Goal: Transaction & Acquisition: Purchase product/service

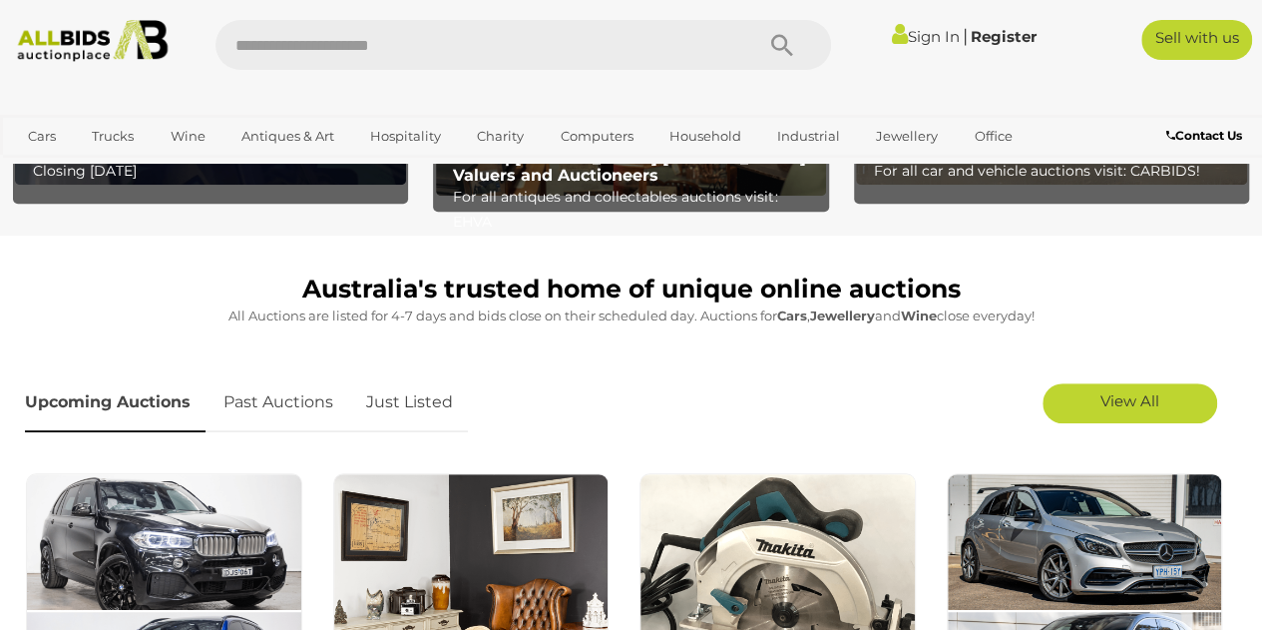
scroll to position [387, 0]
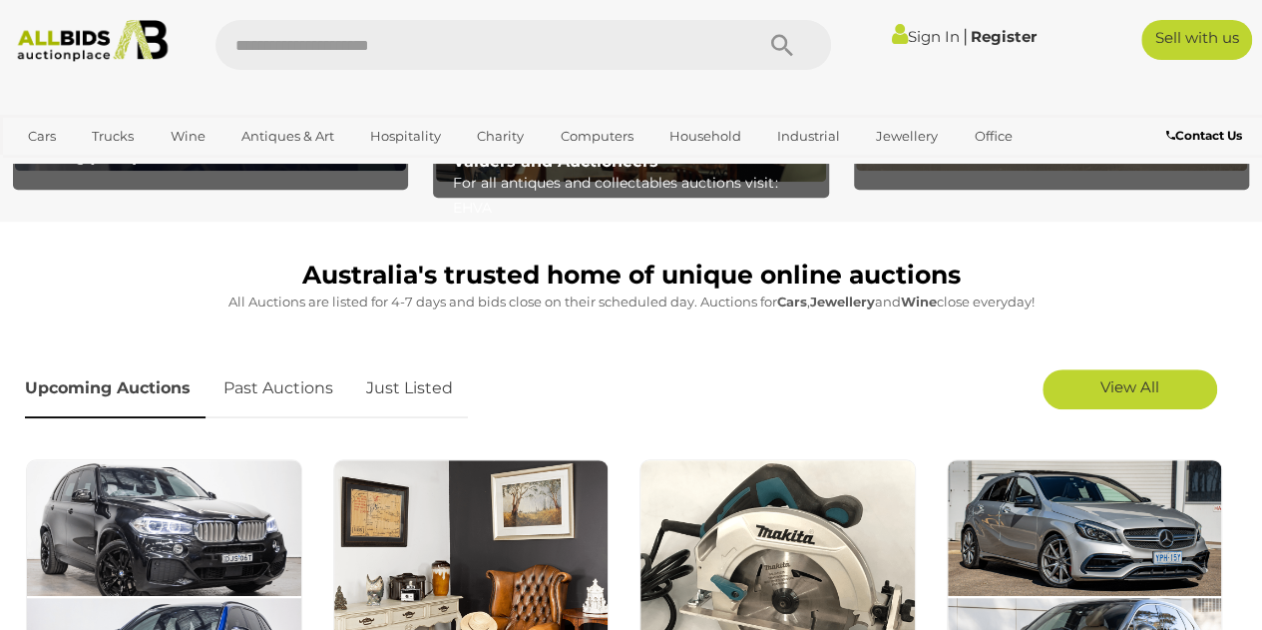
click at [431, 384] on link "Just Listed" at bounding box center [409, 388] width 117 height 59
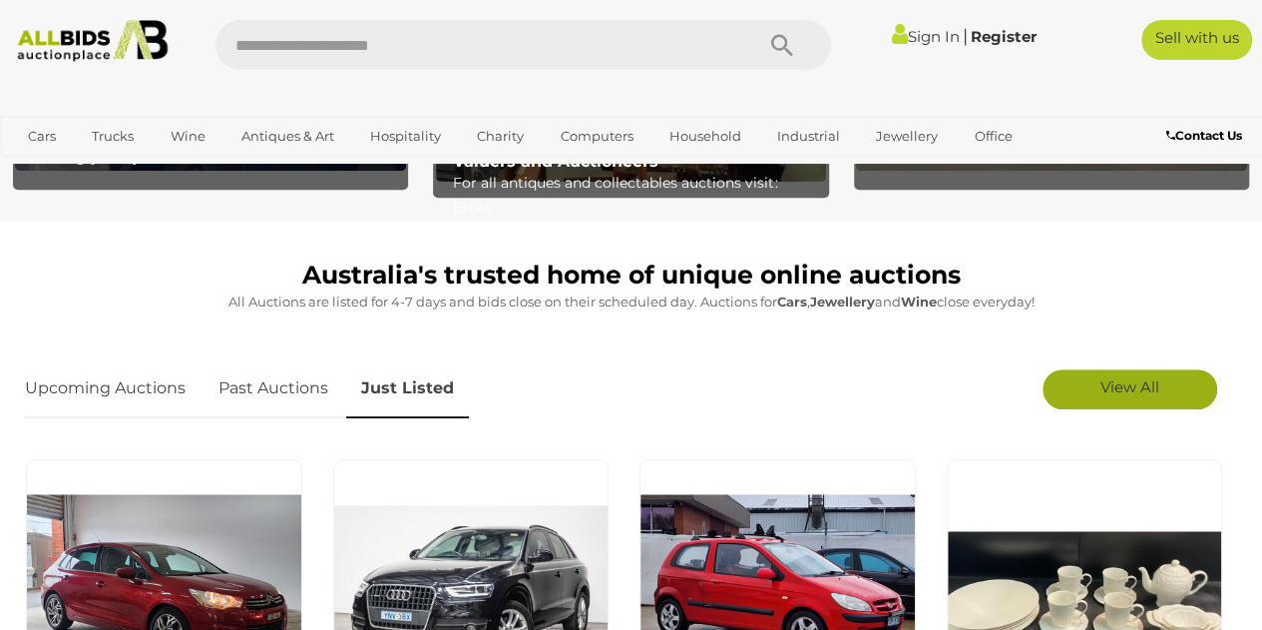
click at [1169, 390] on link "View All" at bounding box center [1130, 389] width 175 height 40
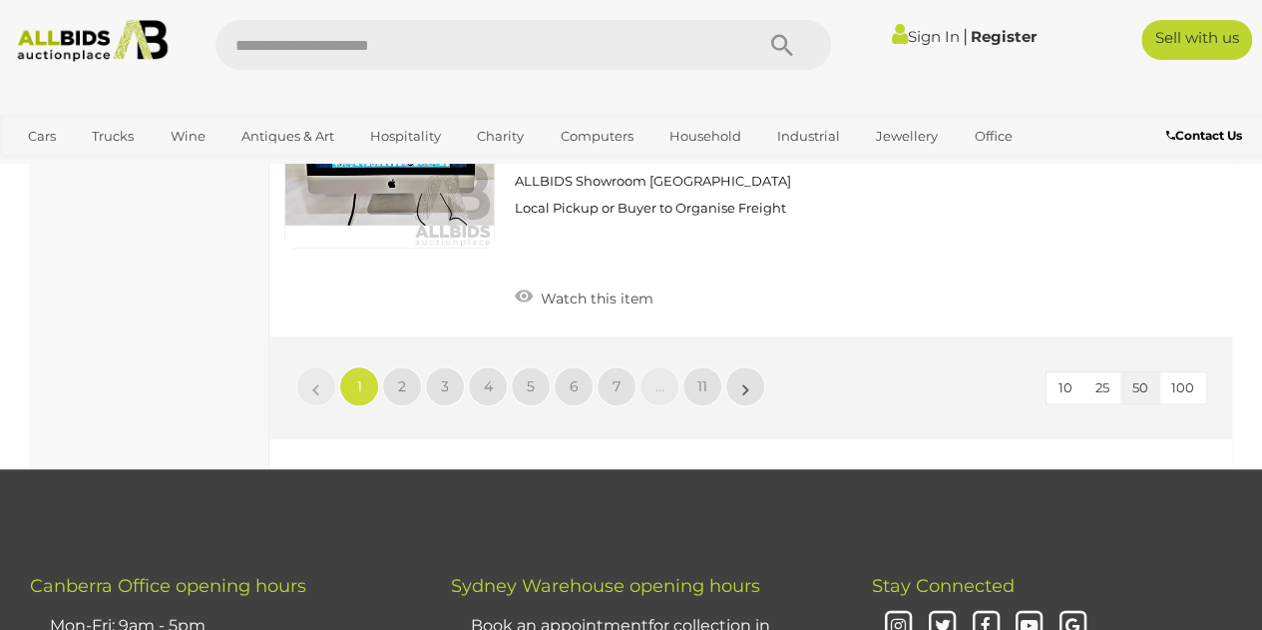
scroll to position [15677, 0]
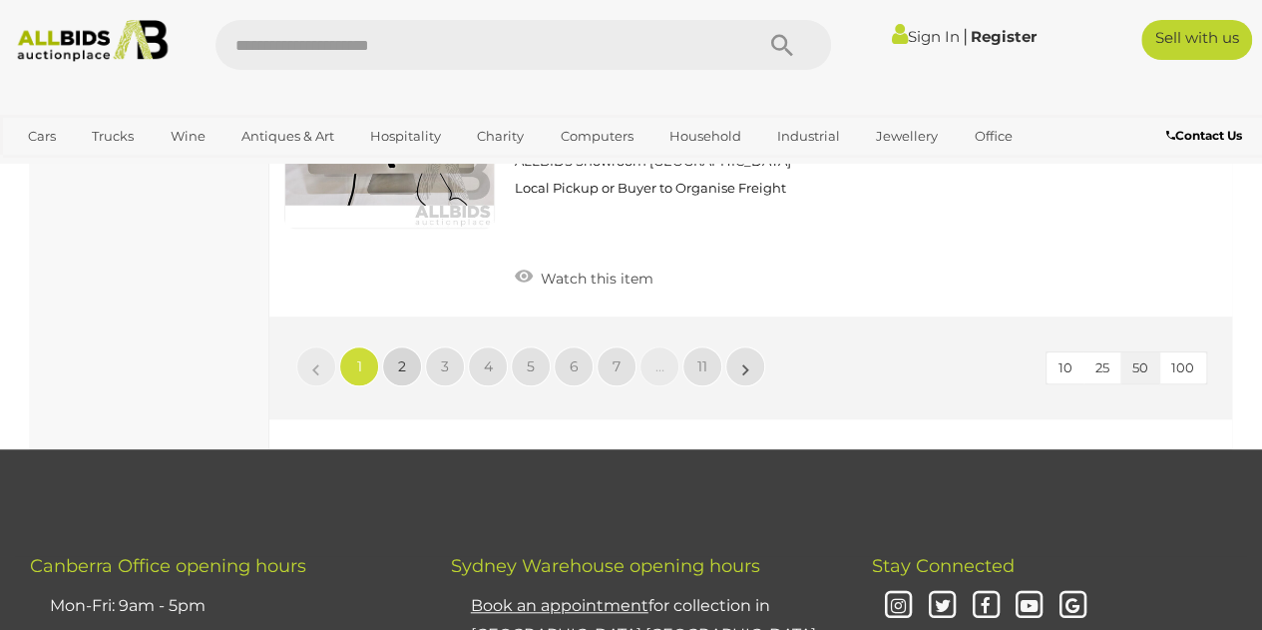
click at [401, 357] on span "2" at bounding box center [402, 366] width 8 height 18
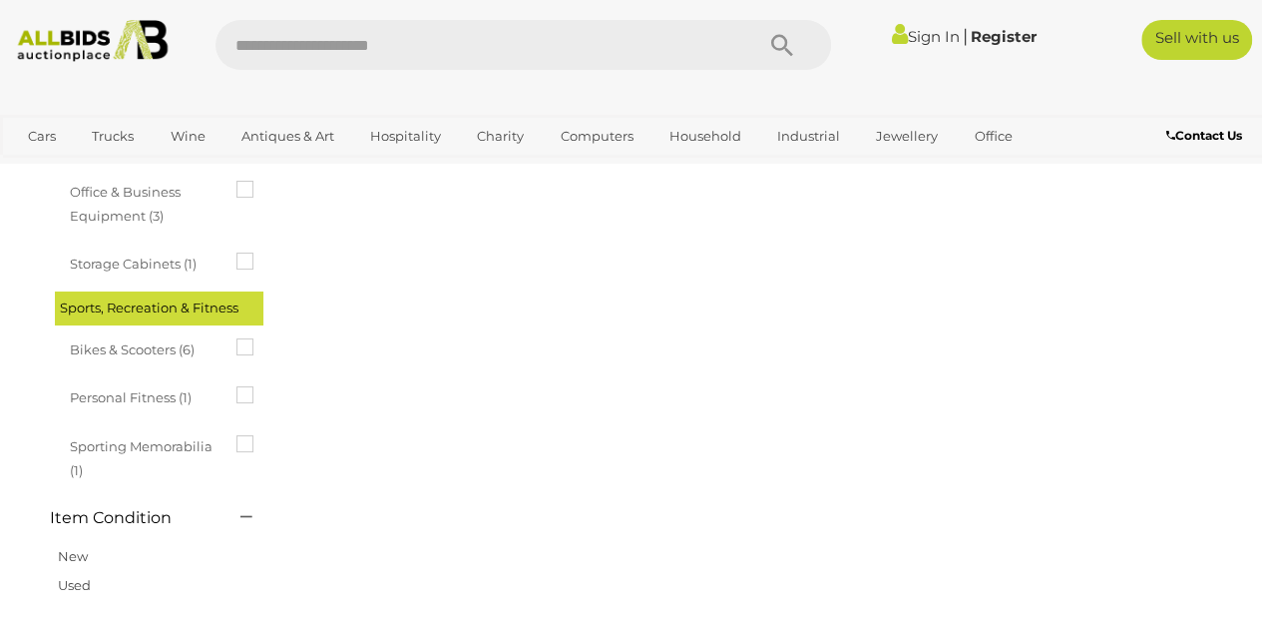
scroll to position [0, 0]
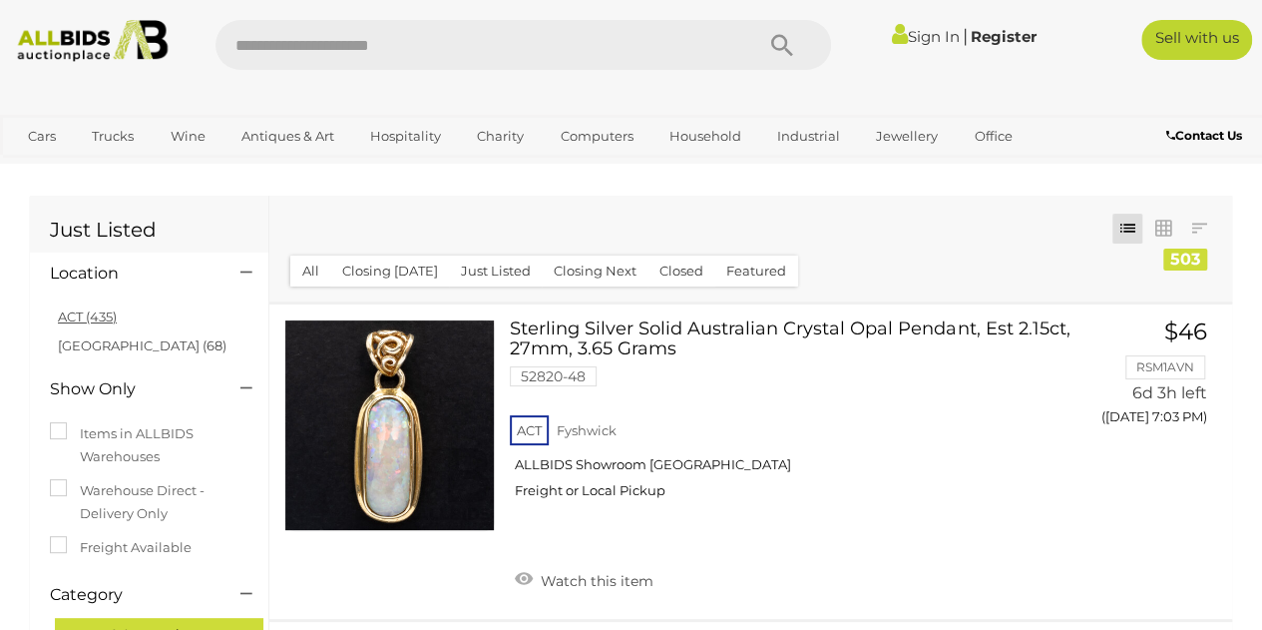
click at [67, 318] on link "ACT (435)" at bounding box center [87, 316] width 59 height 16
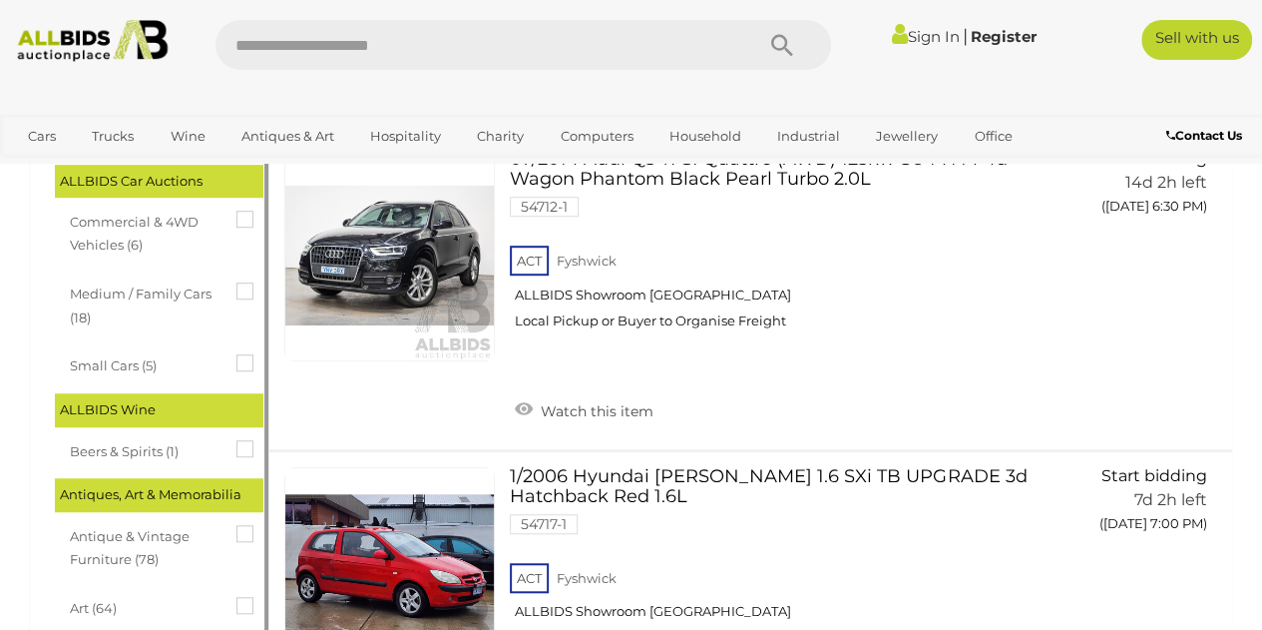
scroll to position [594, 0]
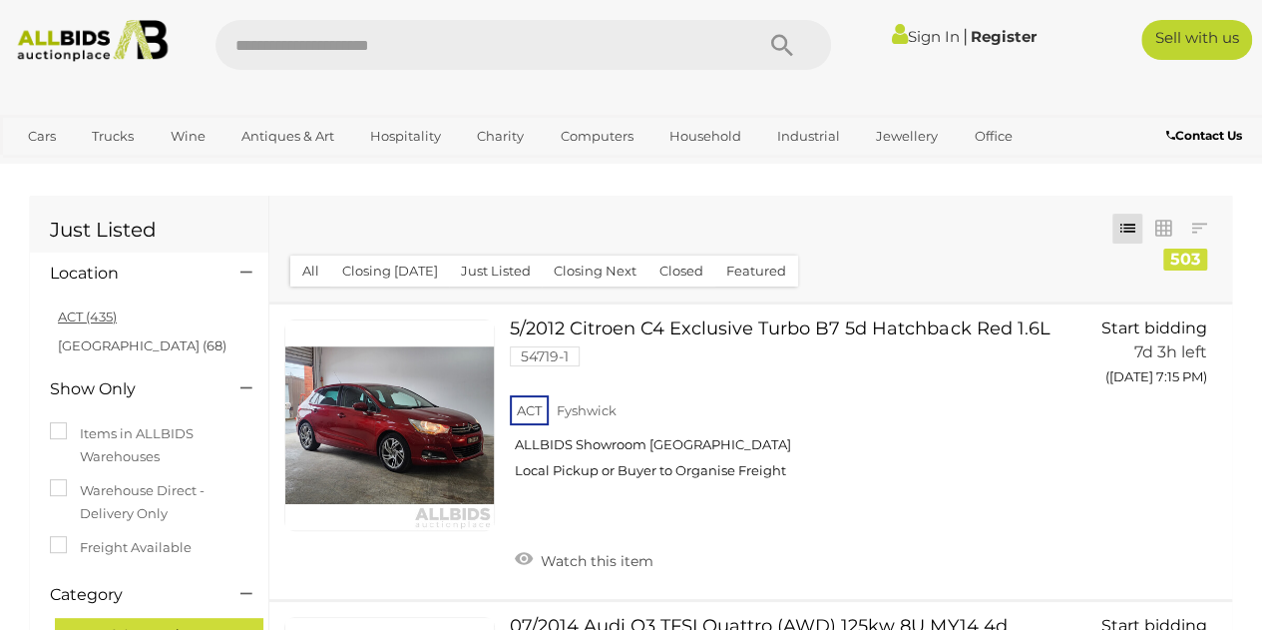
click at [80, 319] on link "ACT (435)" at bounding box center [87, 316] width 59 height 16
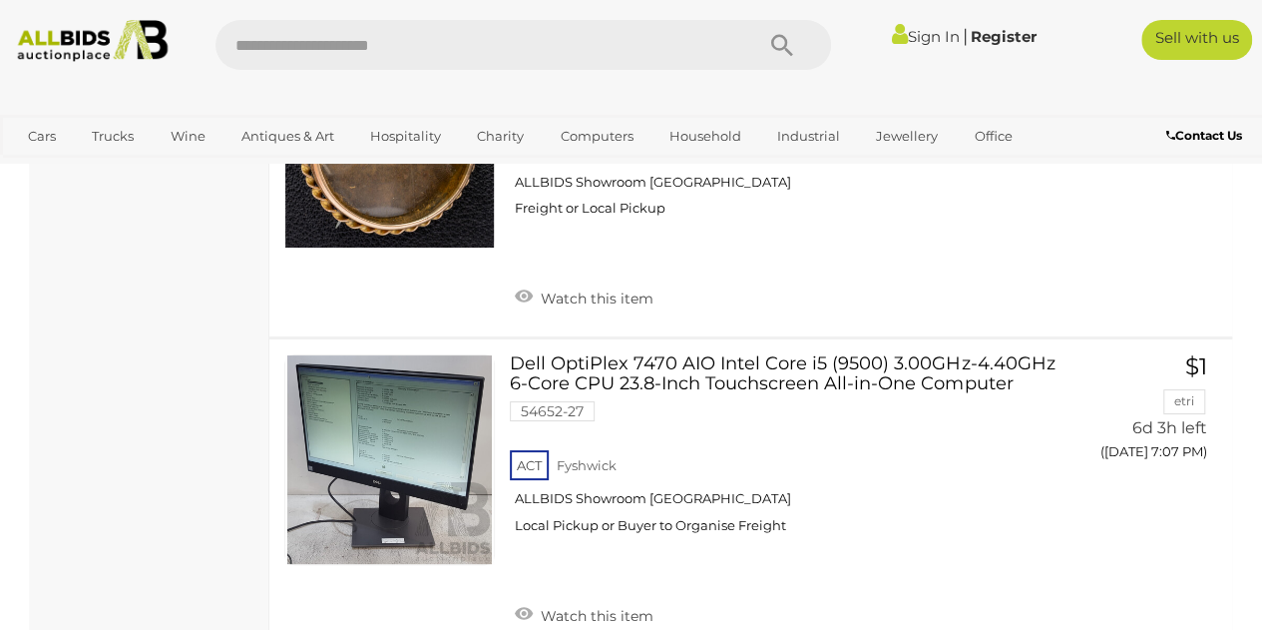
scroll to position [15514, 0]
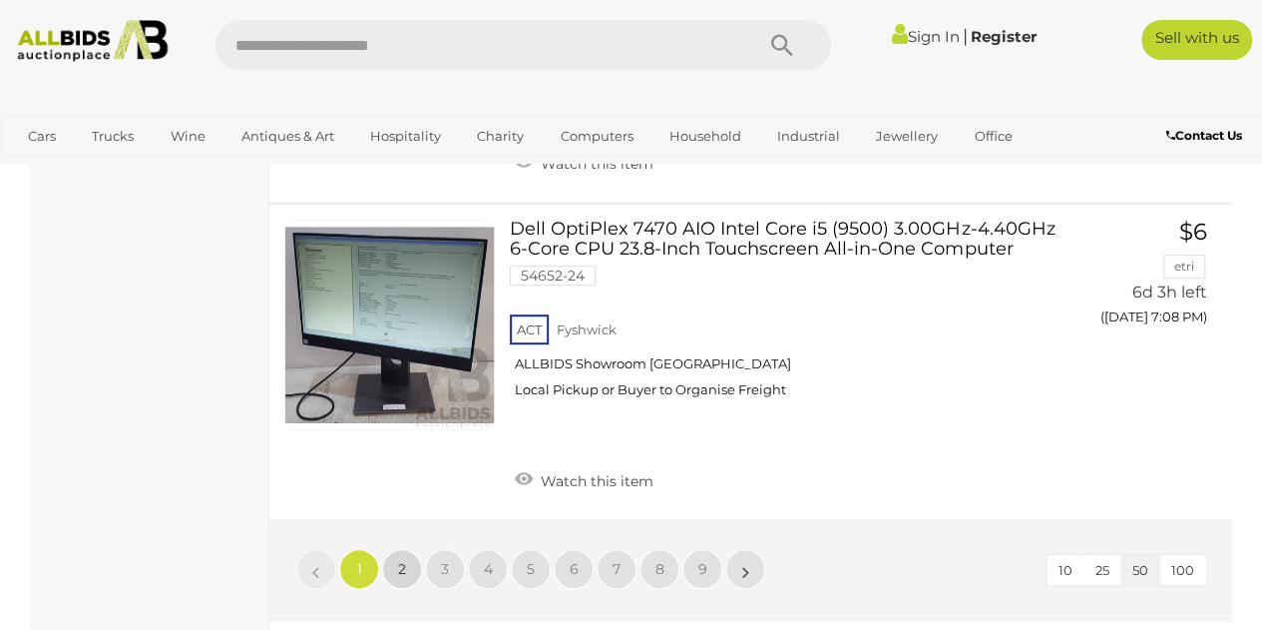
click at [399, 560] on span "2" at bounding box center [402, 569] width 8 height 18
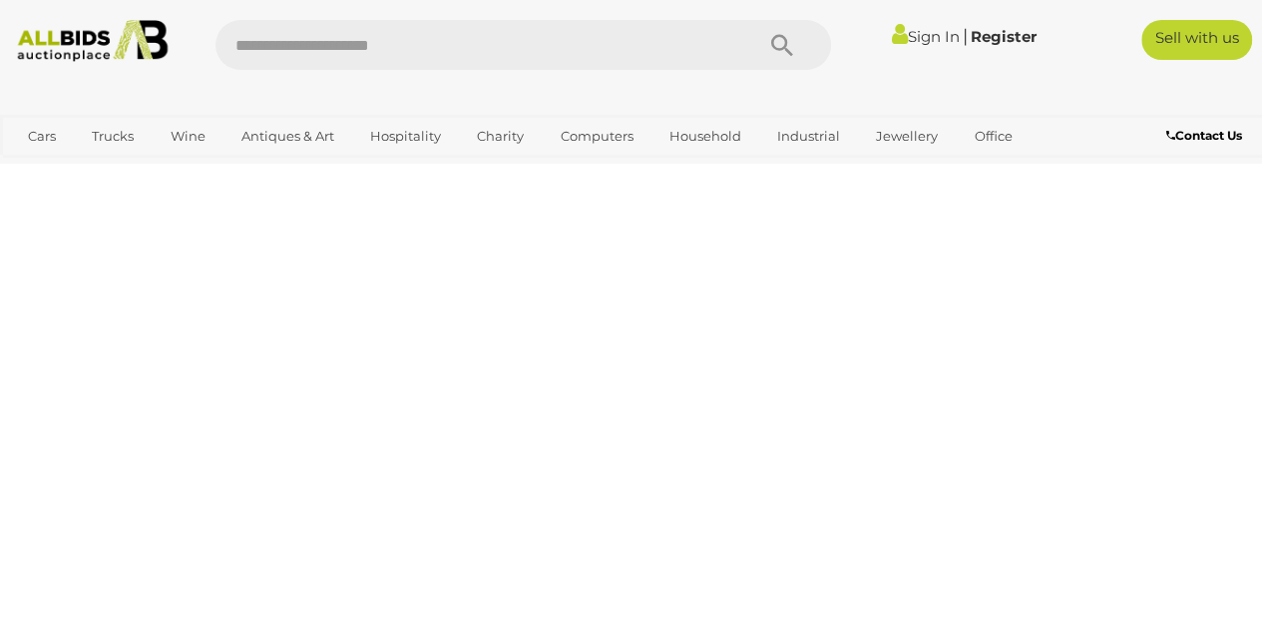
scroll to position [0, 0]
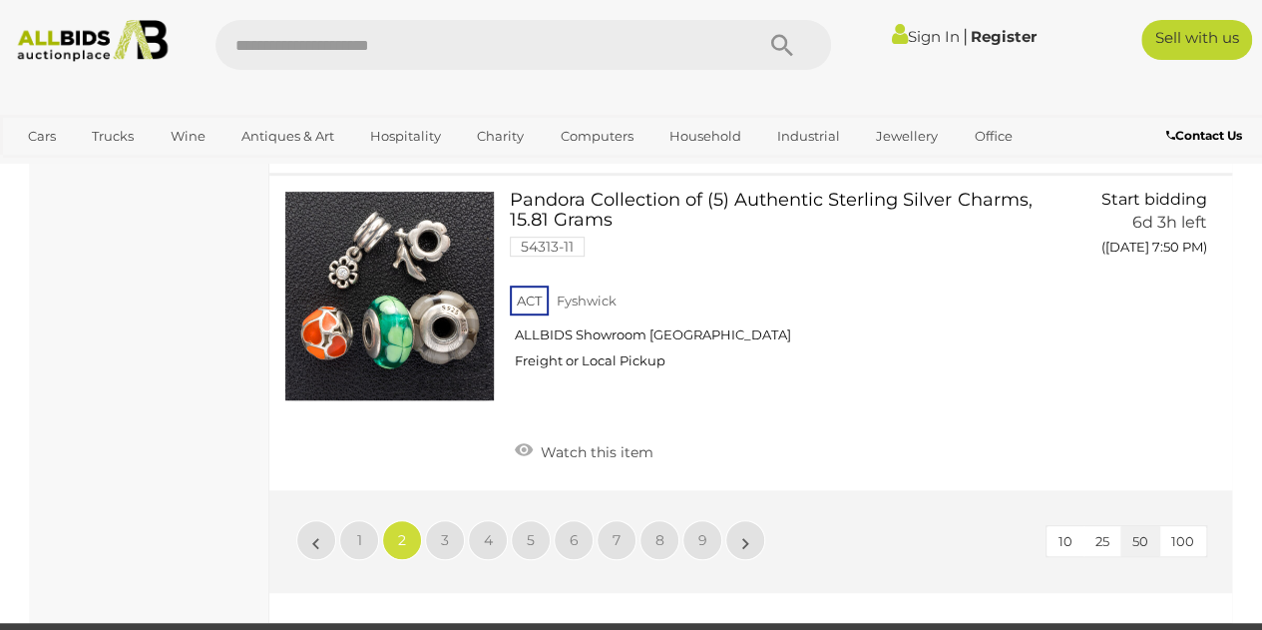
scroll to position [15862, 0]
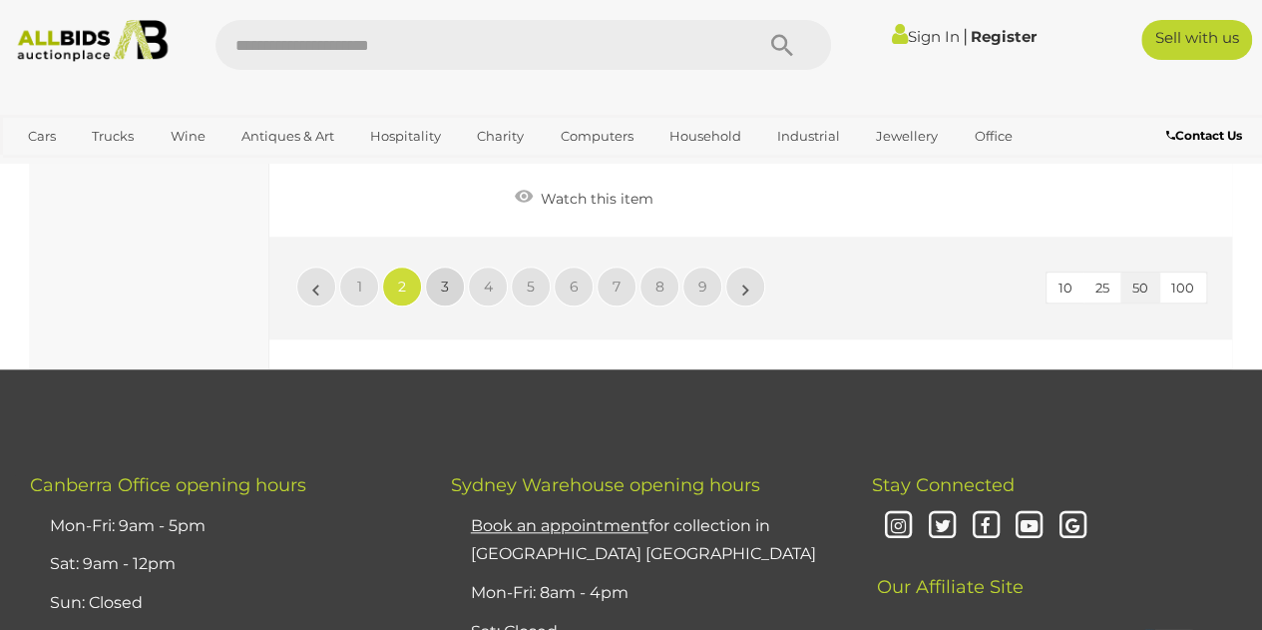
click at [442, 277] on span "3" at bounding box center [445, 286] width 8 height 18
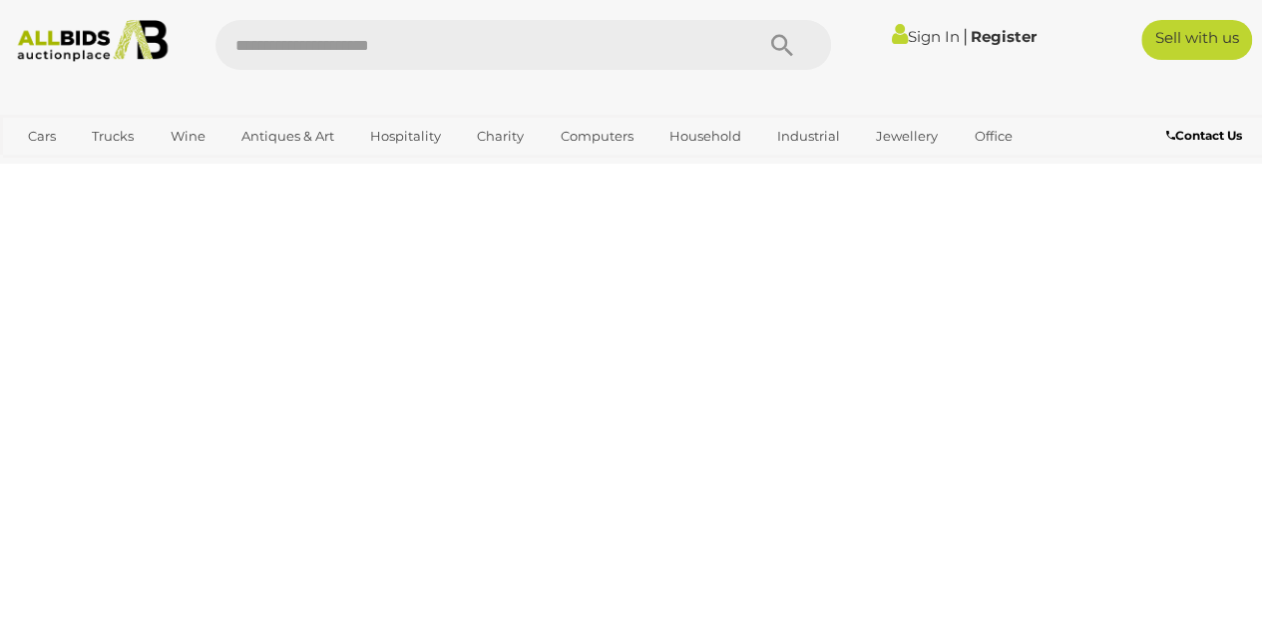
scroll to position [0, 0]
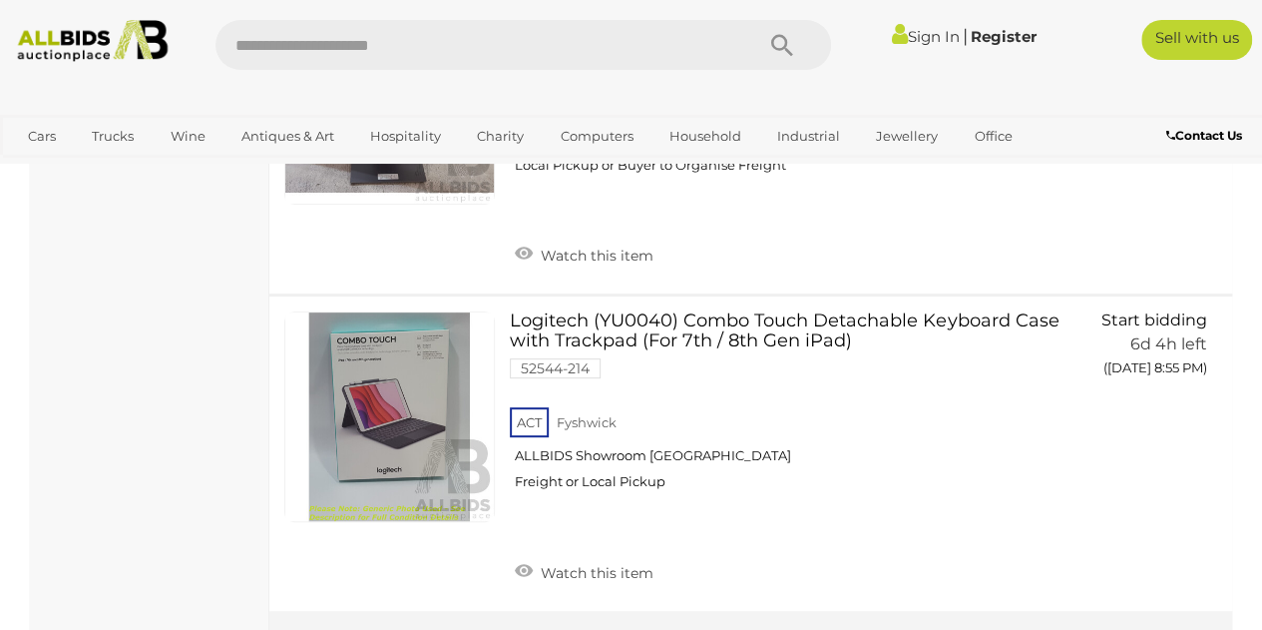
scroll to position [15689, 0]
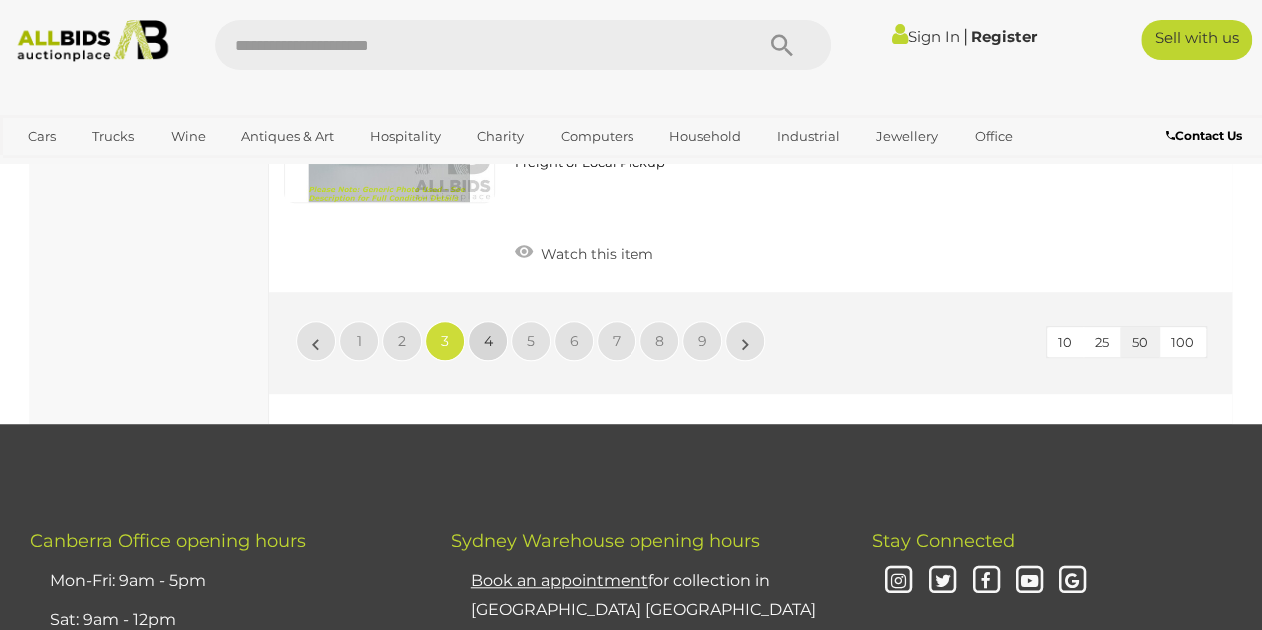
click at [488, 332] on span "4" at bounding box center [488, 341] width 9 height 18
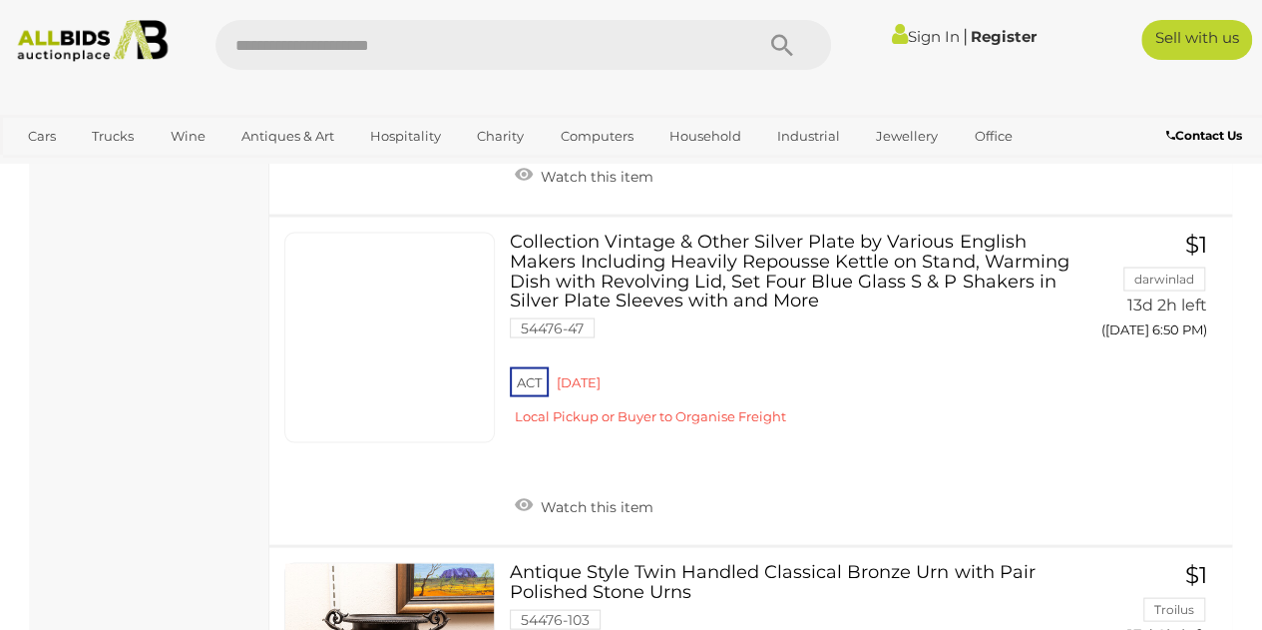
scroll to position [13116, 0]
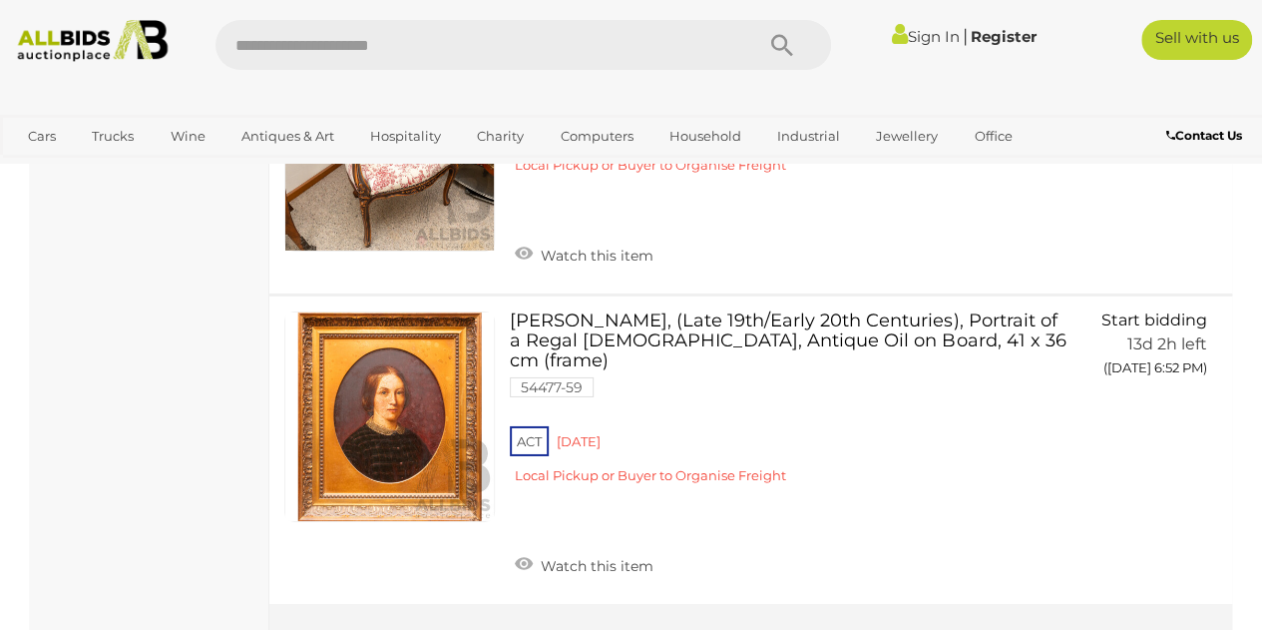
scroll to position [14513, 0]
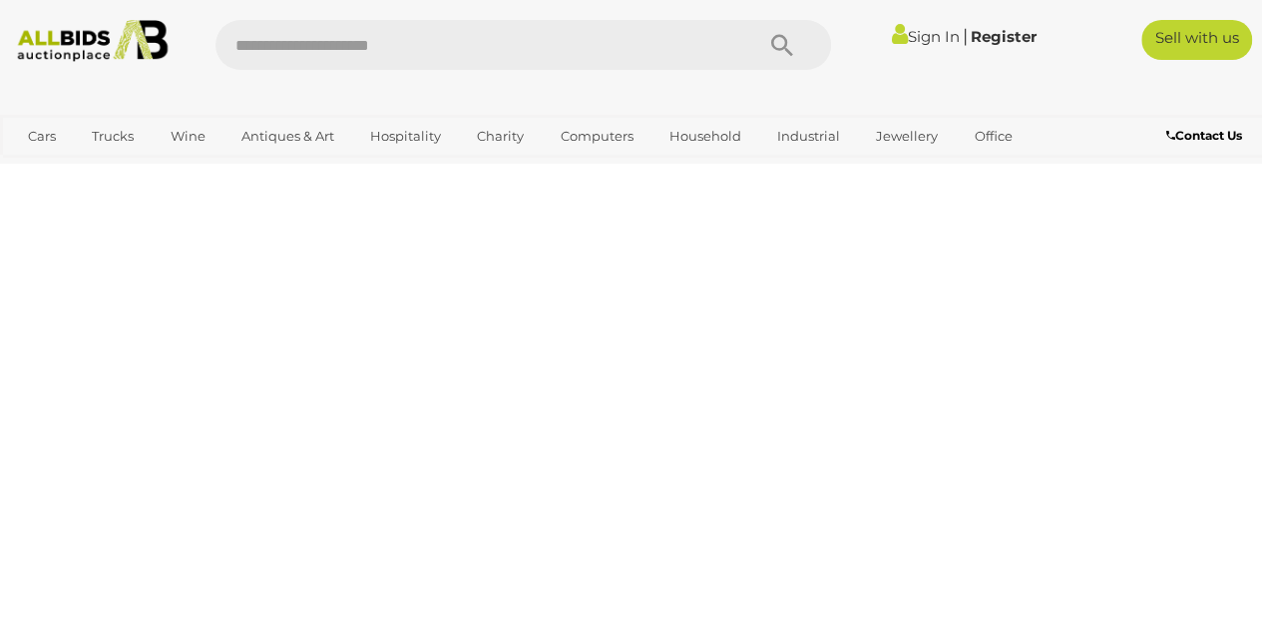
scroll to position [0, 0]
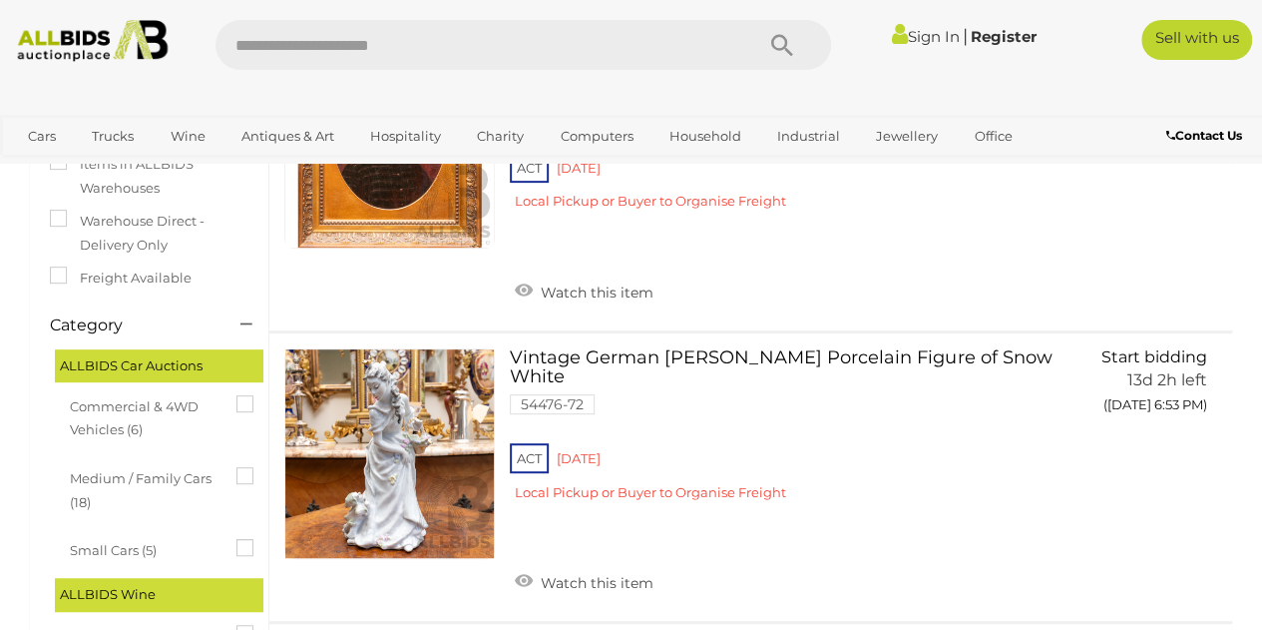
scroll to position [326, 0]
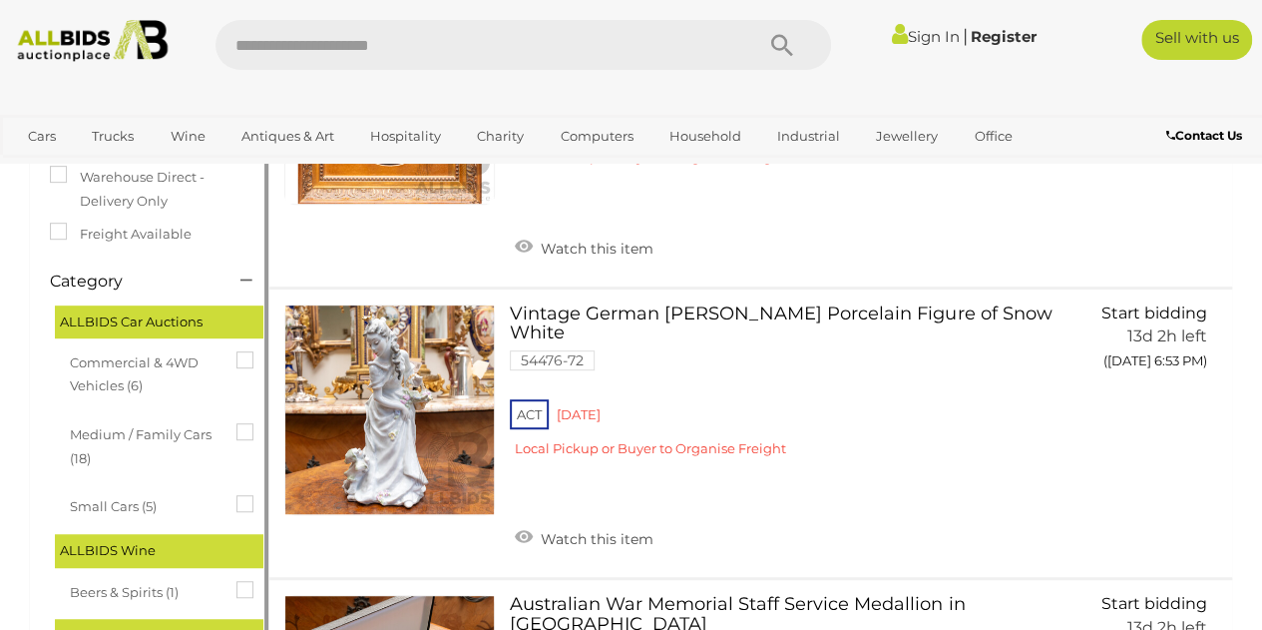
click at [237, 495] on icon at bounding box center [237, 495] width 0 height 0
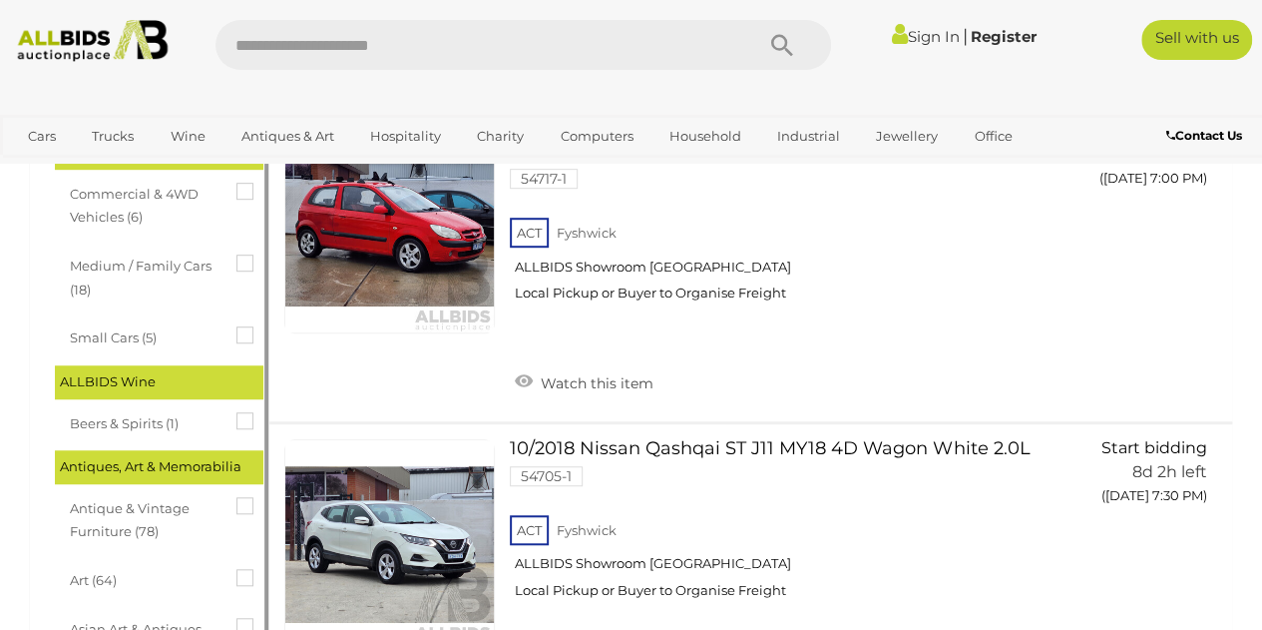
scroll to position [495, 0]
click at [265, 339] on div "1/2006 Hyundai Getz 1.6 SXi TB UPGRADE 3d Hatchback Red 1.6L 54717-1 ACT Fyshwi…" at bounding box center [750, 264] width 993 height 314
click at [237, 326] on icon at bounding box center [237, 326] width 0 height 0
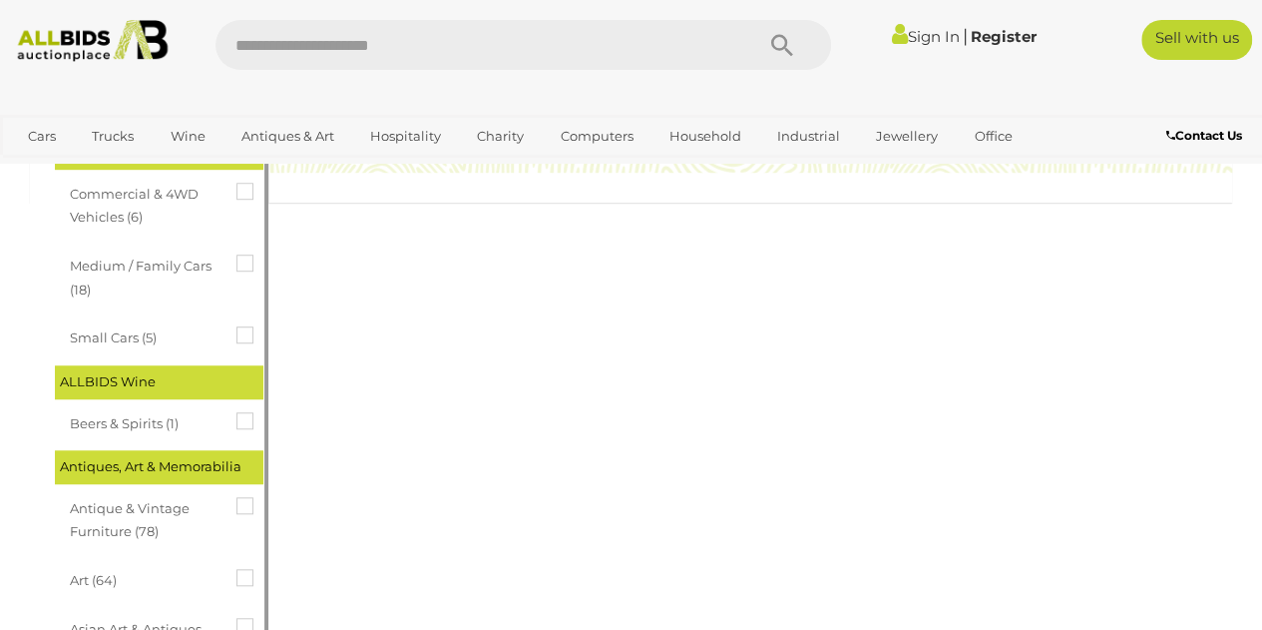
scroll to position [0, 0]
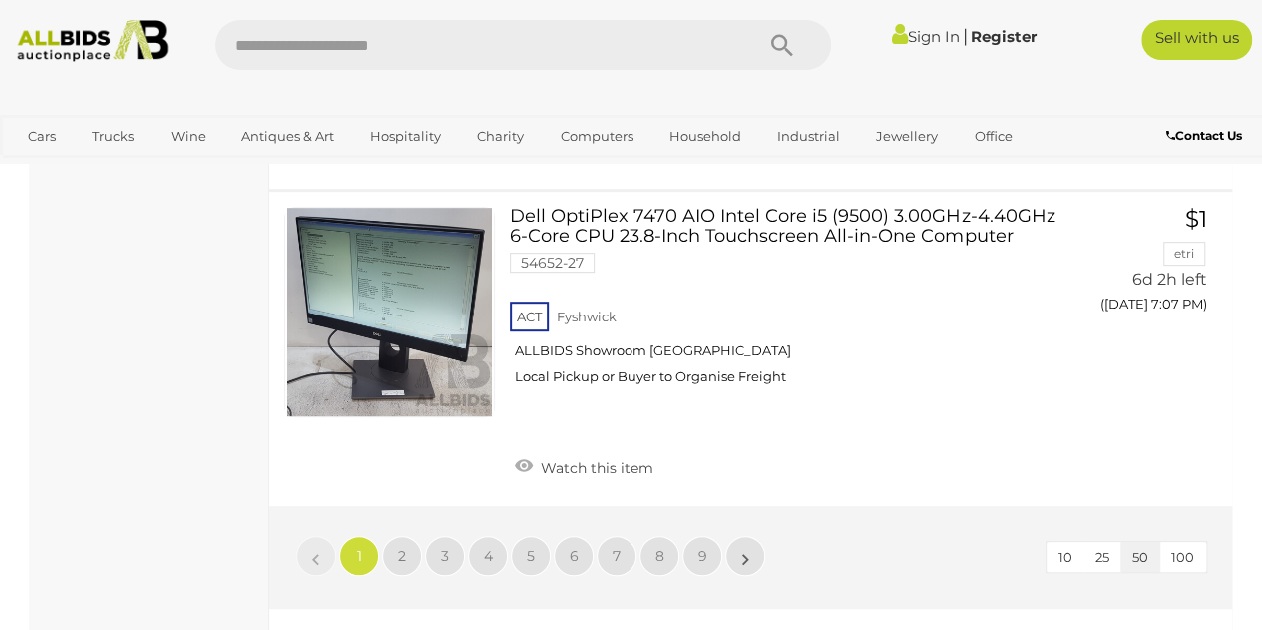
scroll to position [15532, 0]
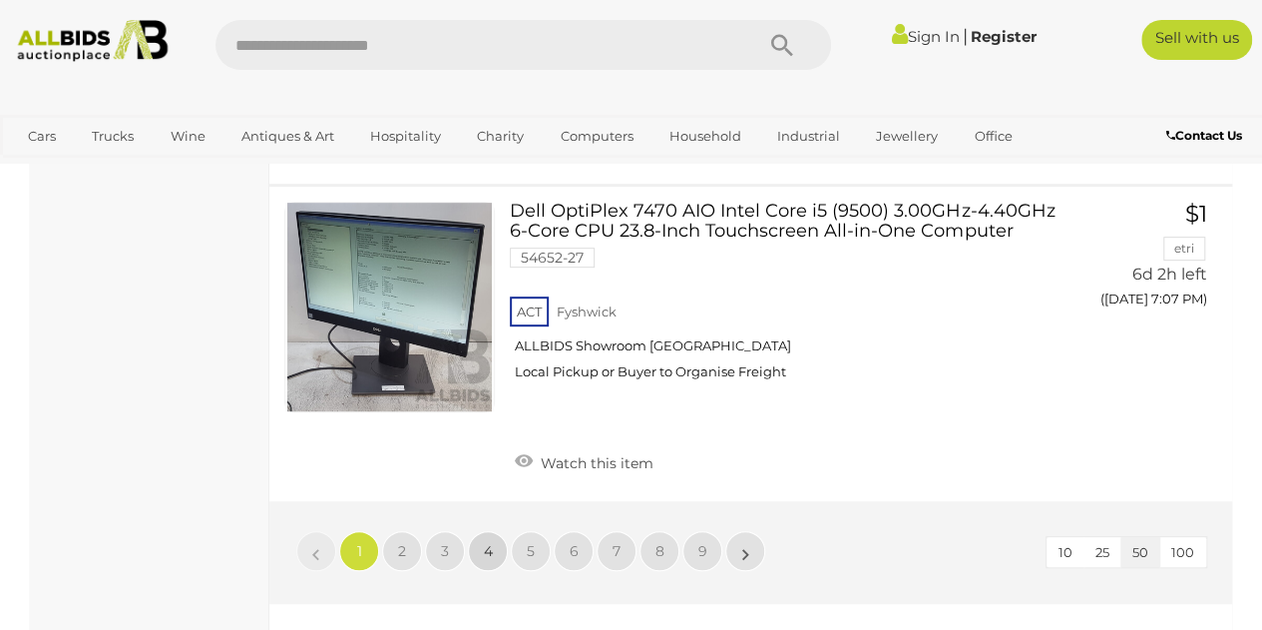
click at [489, 542] on span "4" at bounding box center [488, 551] width 9 height 18
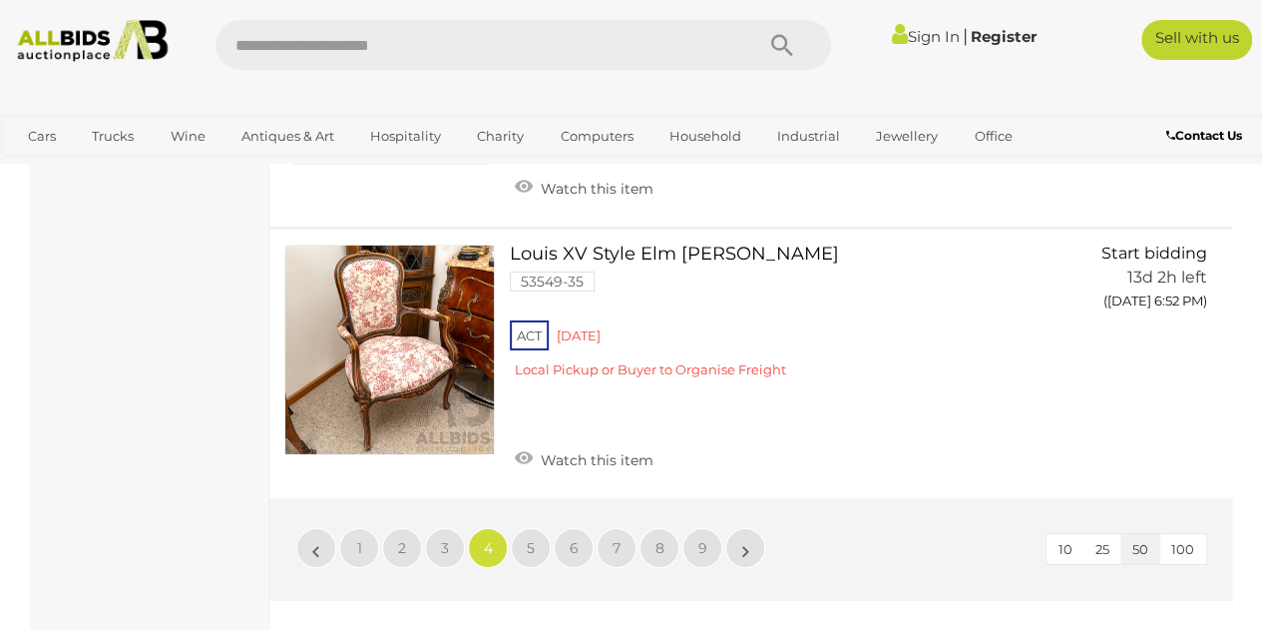
scroll to position [14629, 0]
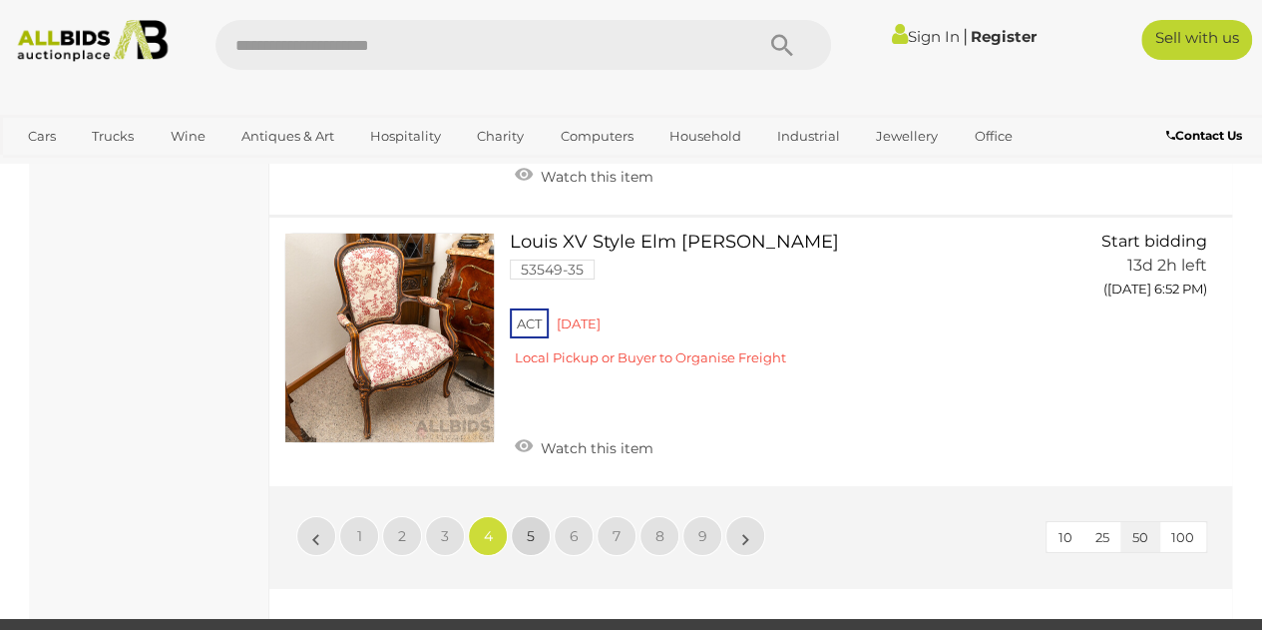
click at [534, 527] on span "5" at bounding box center [531, 536] width 8 height 18
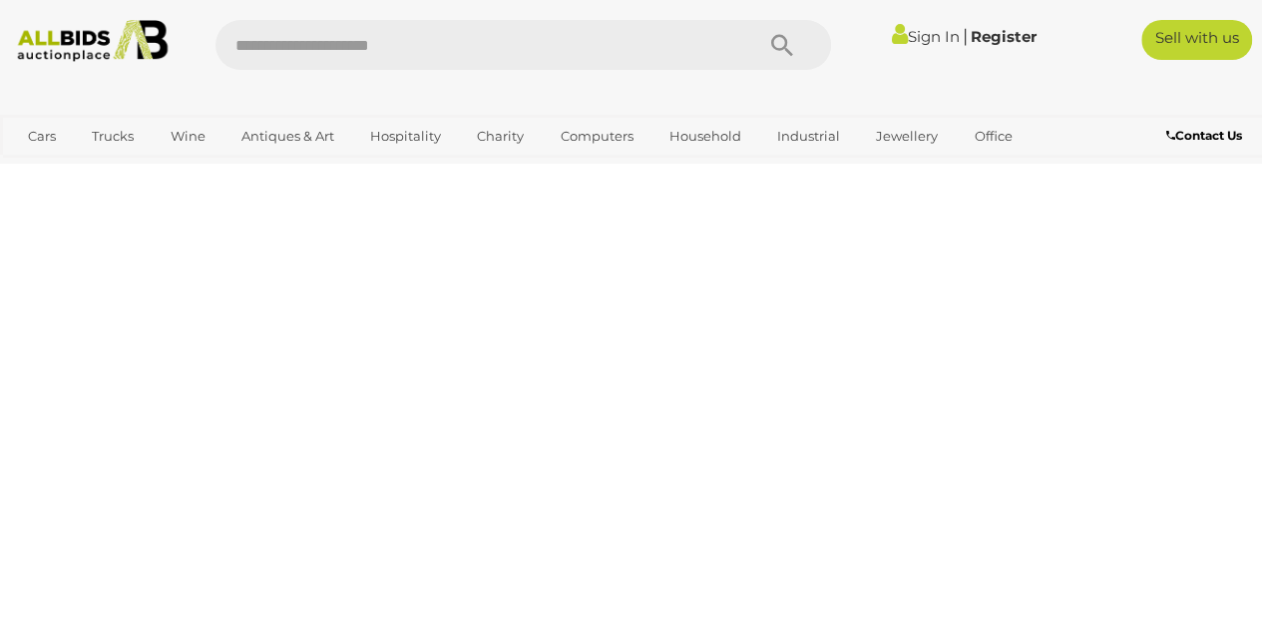
scroll to position [0, 0]
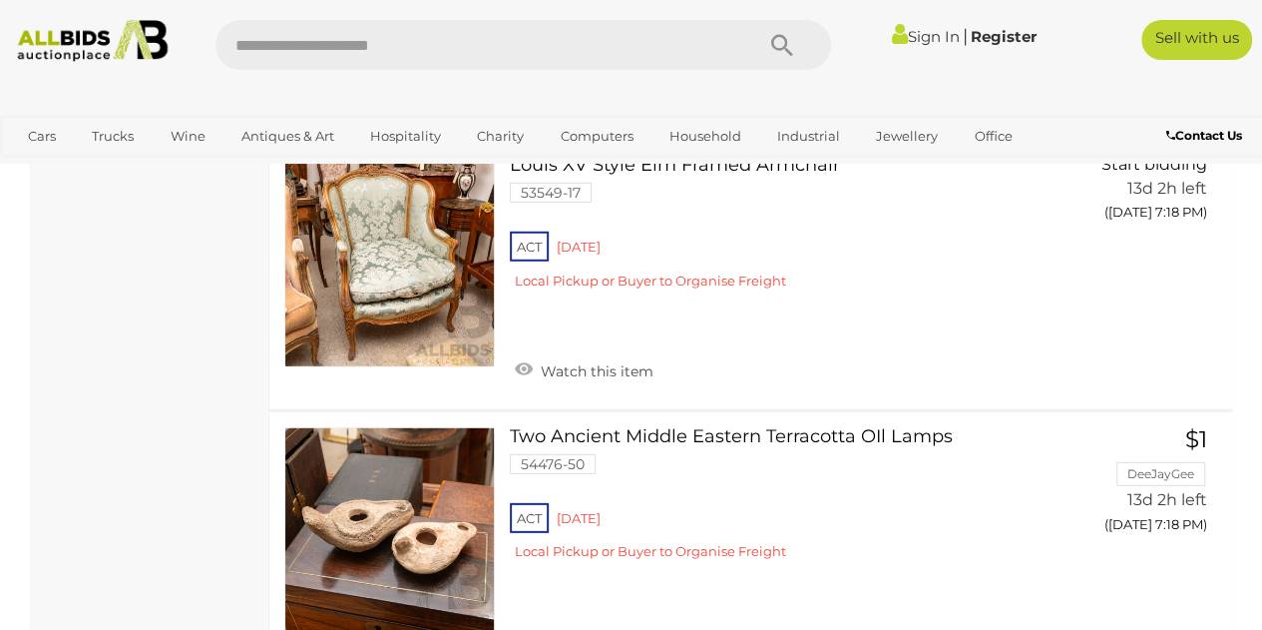
scroll to position [14210, 0]
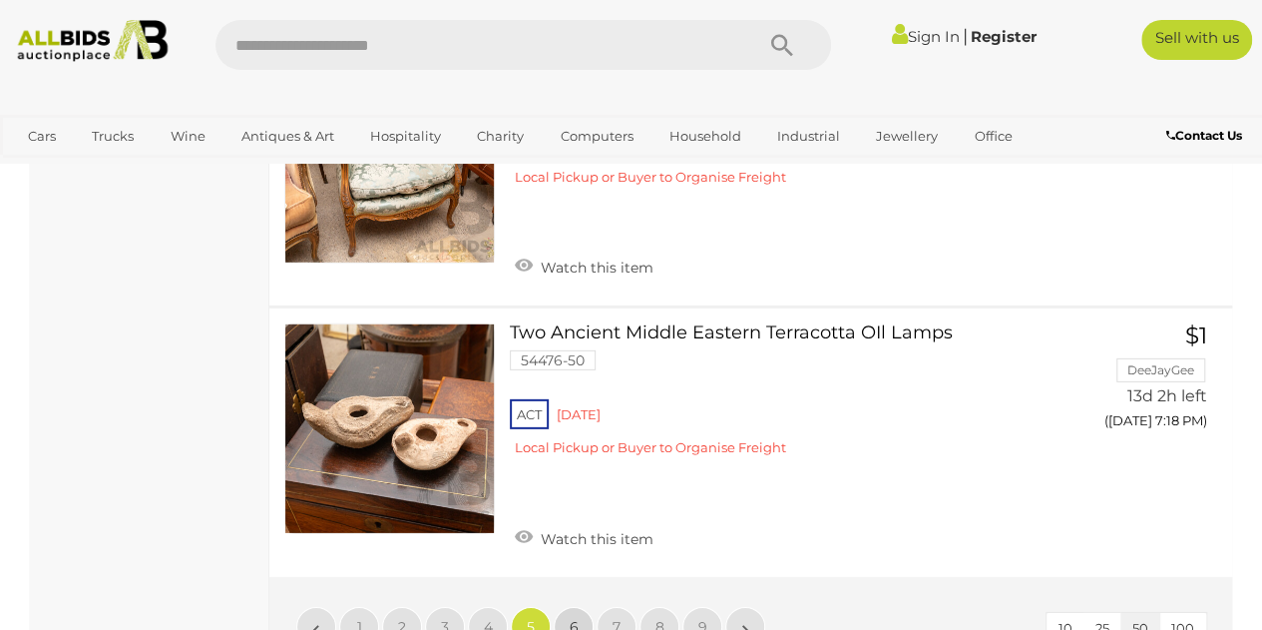
click at [573, 618] on span "6" at bounding box center [574, 627] width 9 height 18
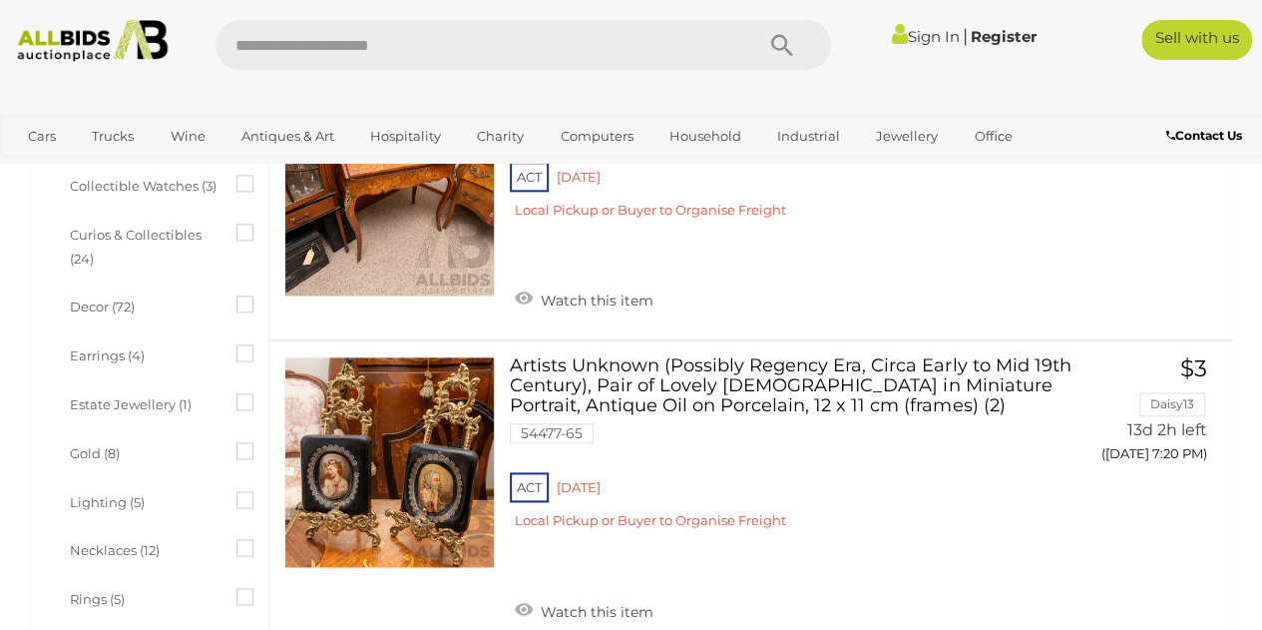
scroll to position [1145, 0]
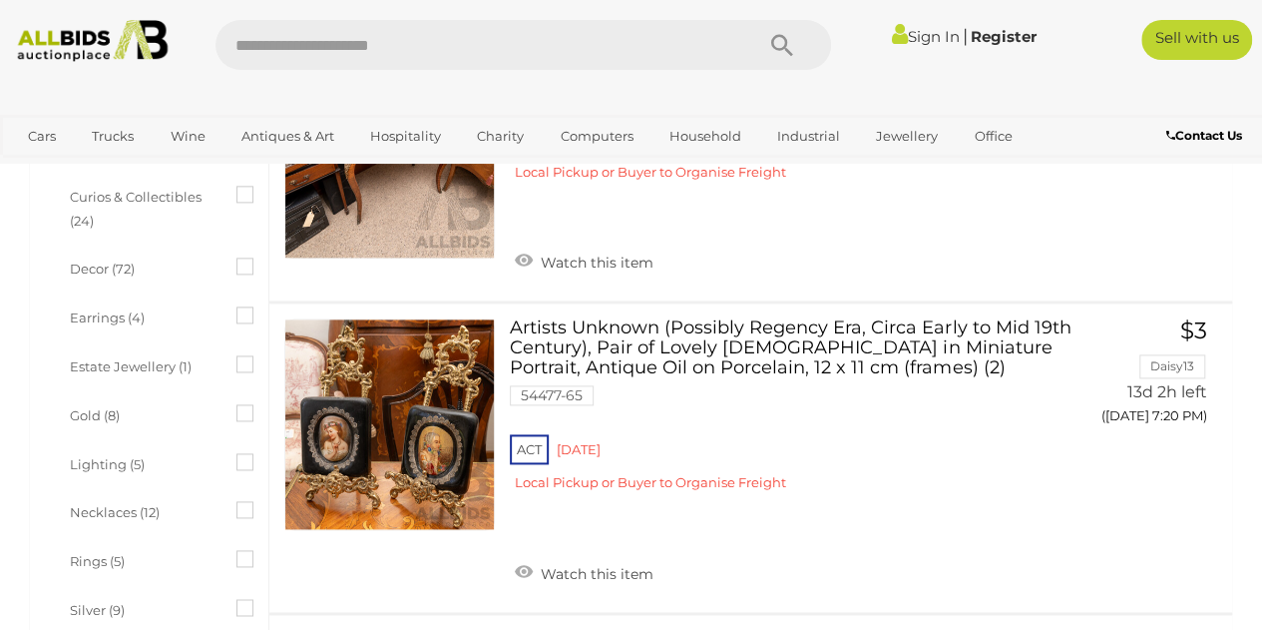
click at [1057, 507] on div "ACT Red Hill Local Pickup or Buyer to Organise Freight" at bounding box center [783, 468] width 547 height 77
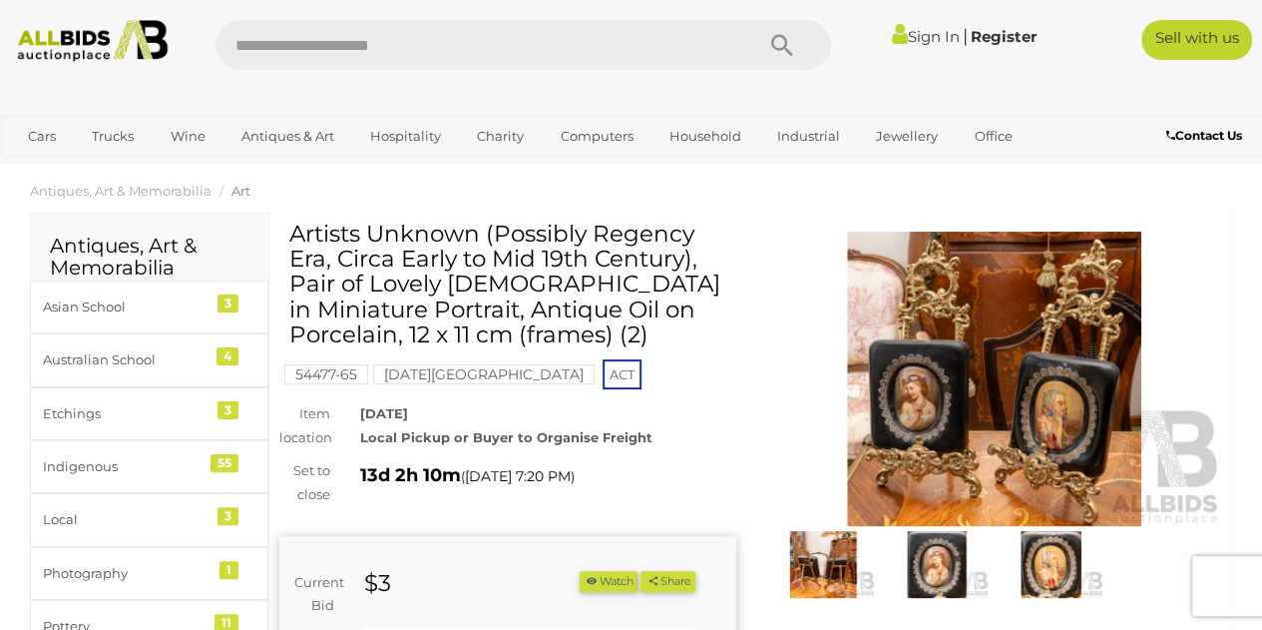
scroll to position [18, 0]
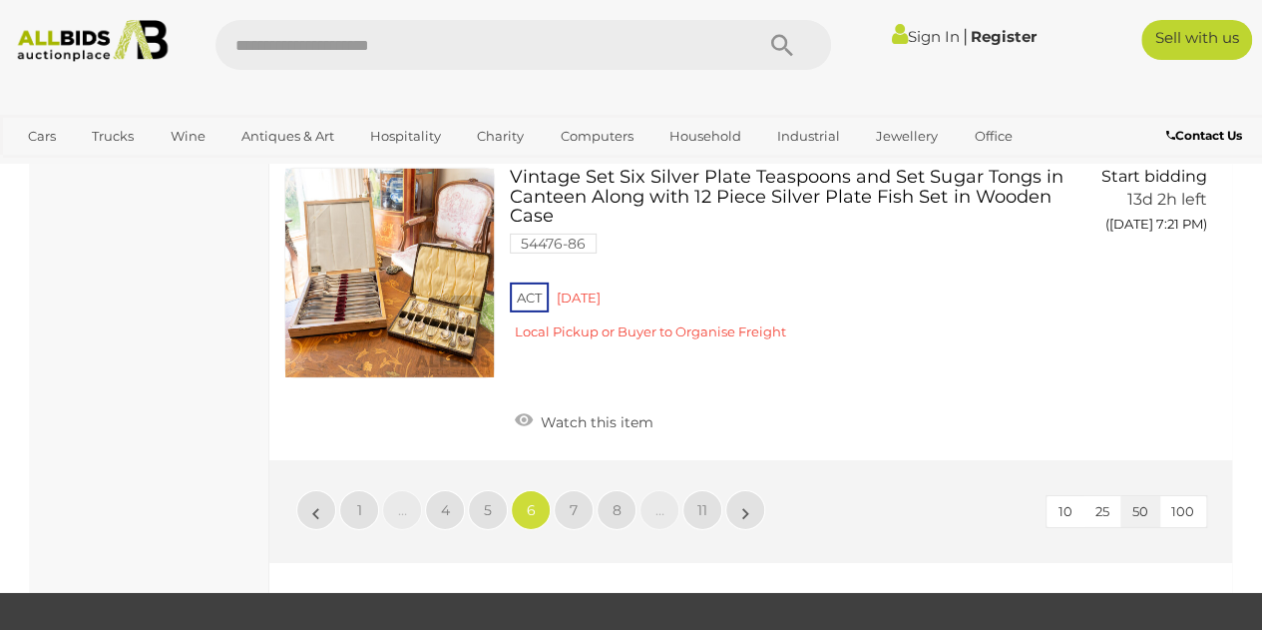
scroll to position [14395, 0]
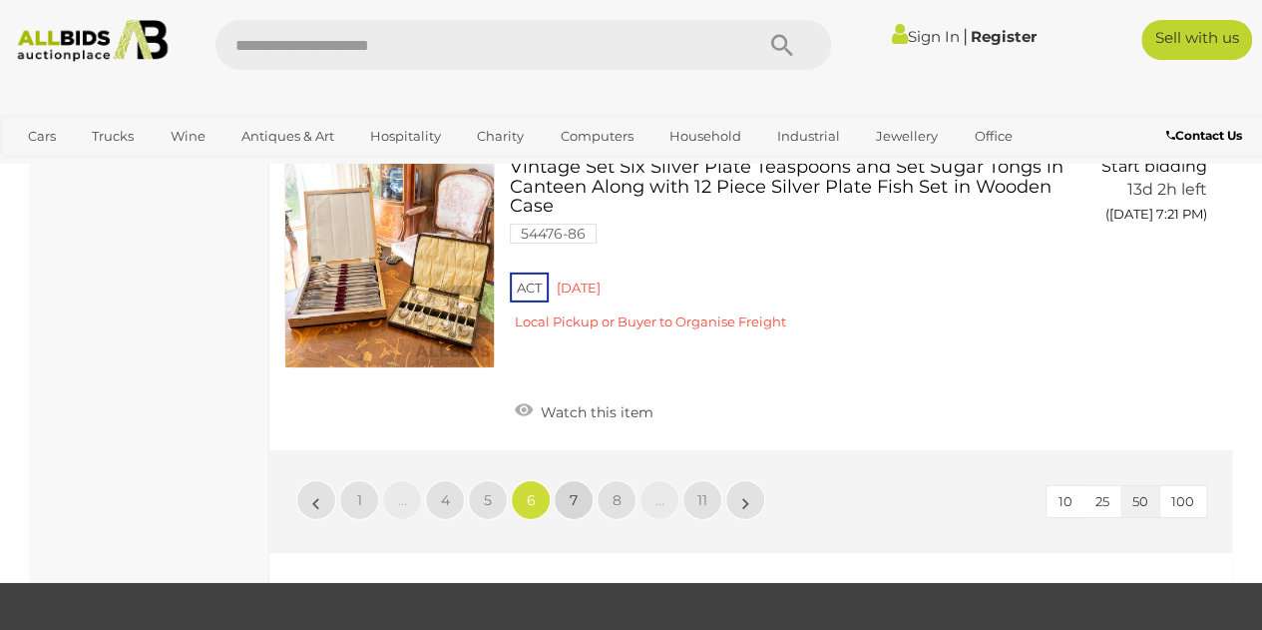
click at [572, 491] on span "7" at bounding box center [574, 500] width 8 height 18
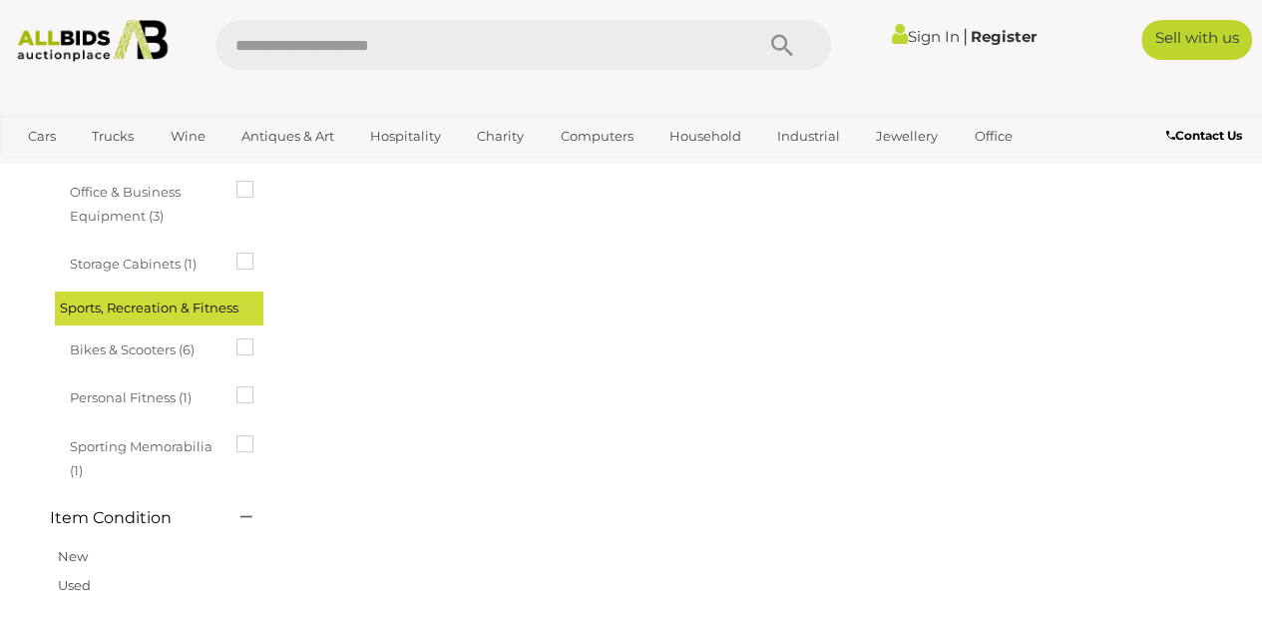
scroll to position [0, 0]
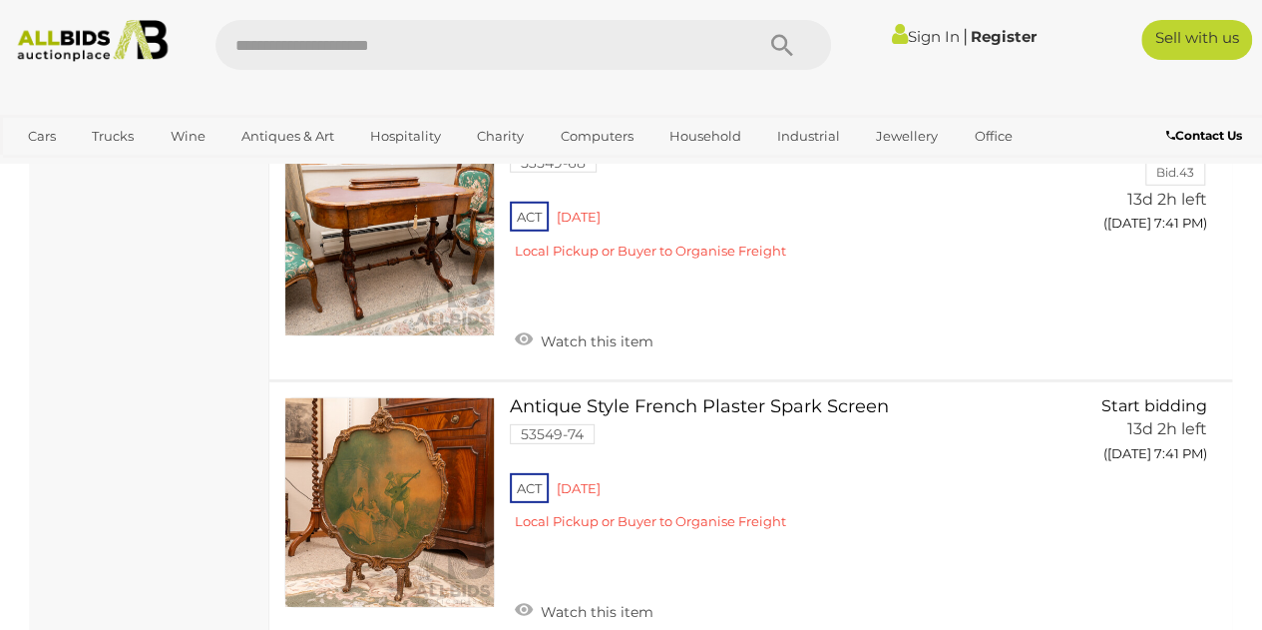
scroll to position [14156, 0]
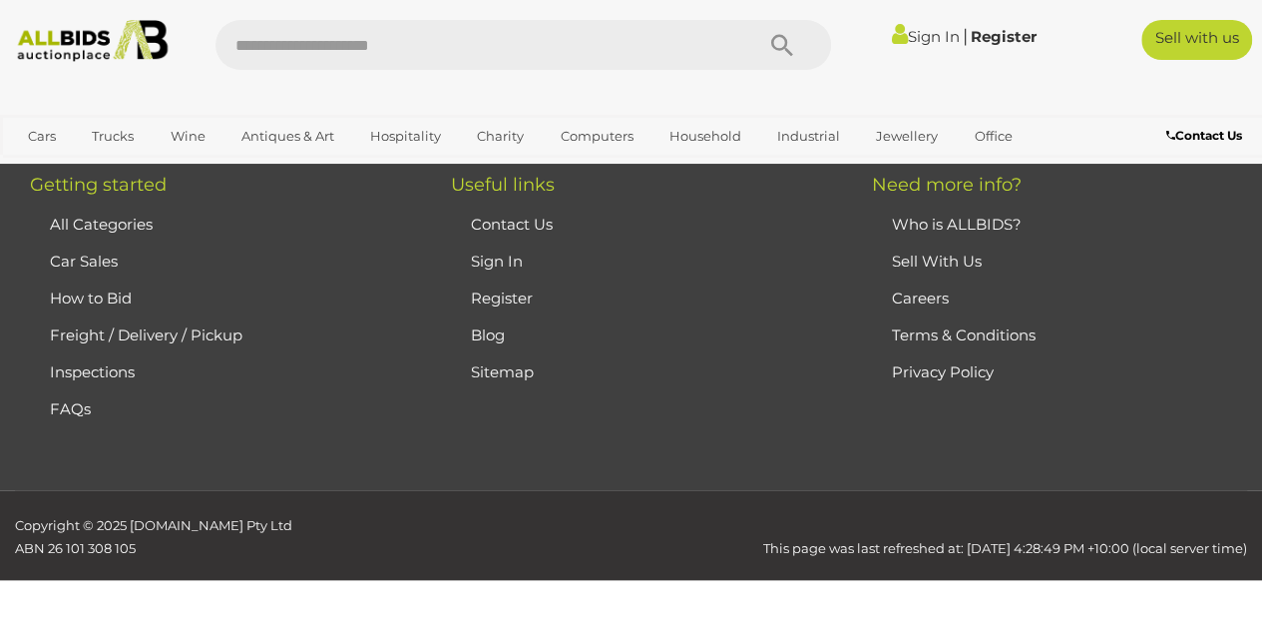
scroll to position [0, 0]
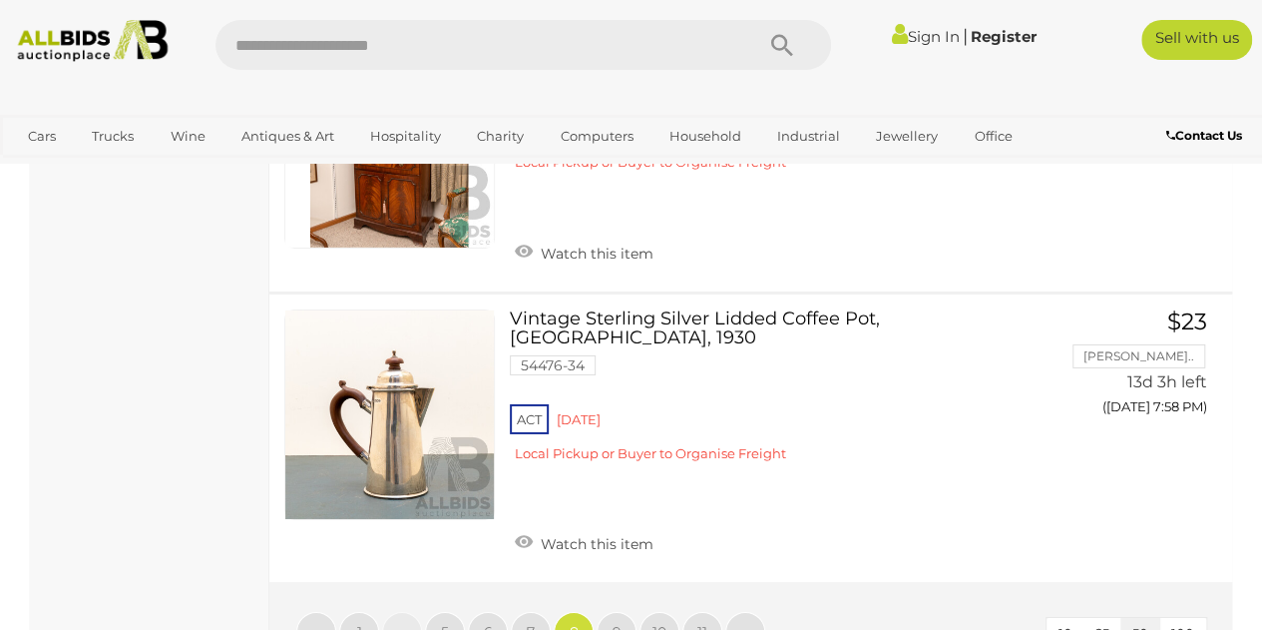
scroll to position [14469, 0]
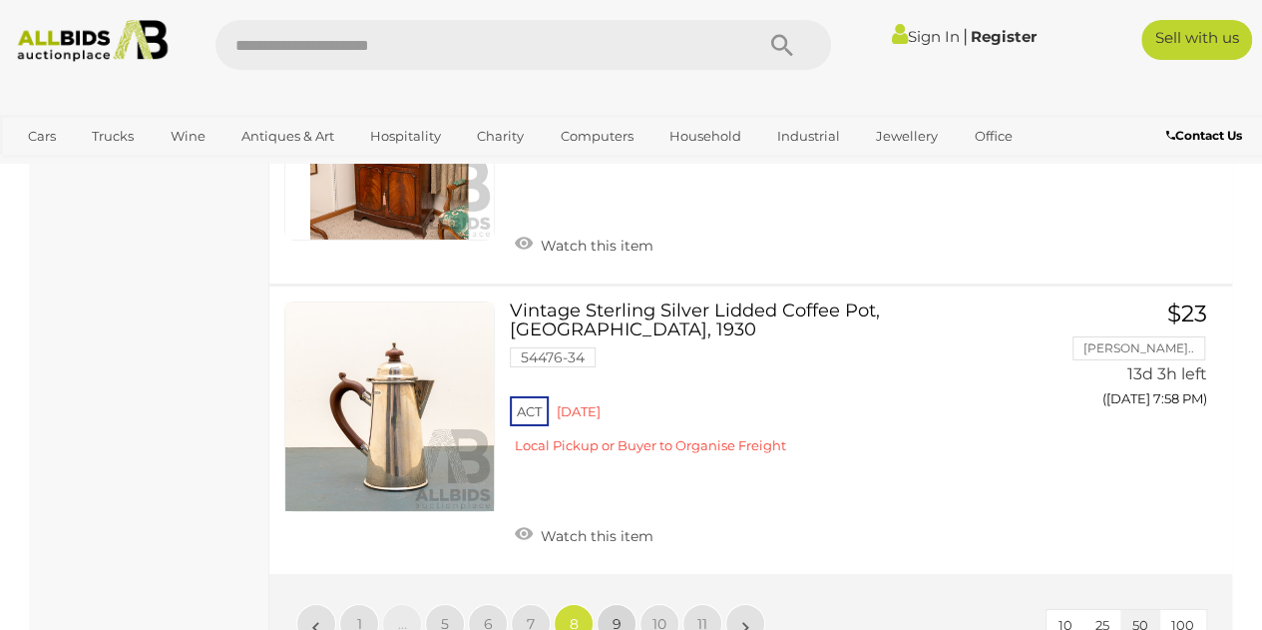
click at [617, 615] on span "9" at bounding box center [617, 624] width 9 height 18
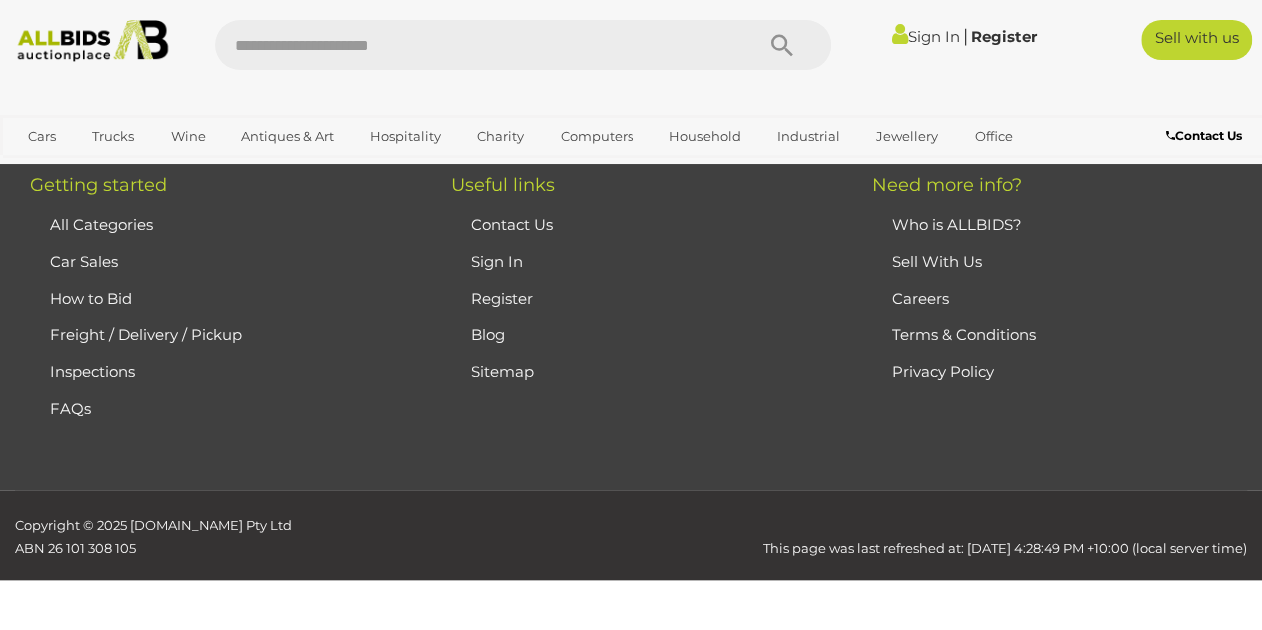
scroll to position [0, 0]
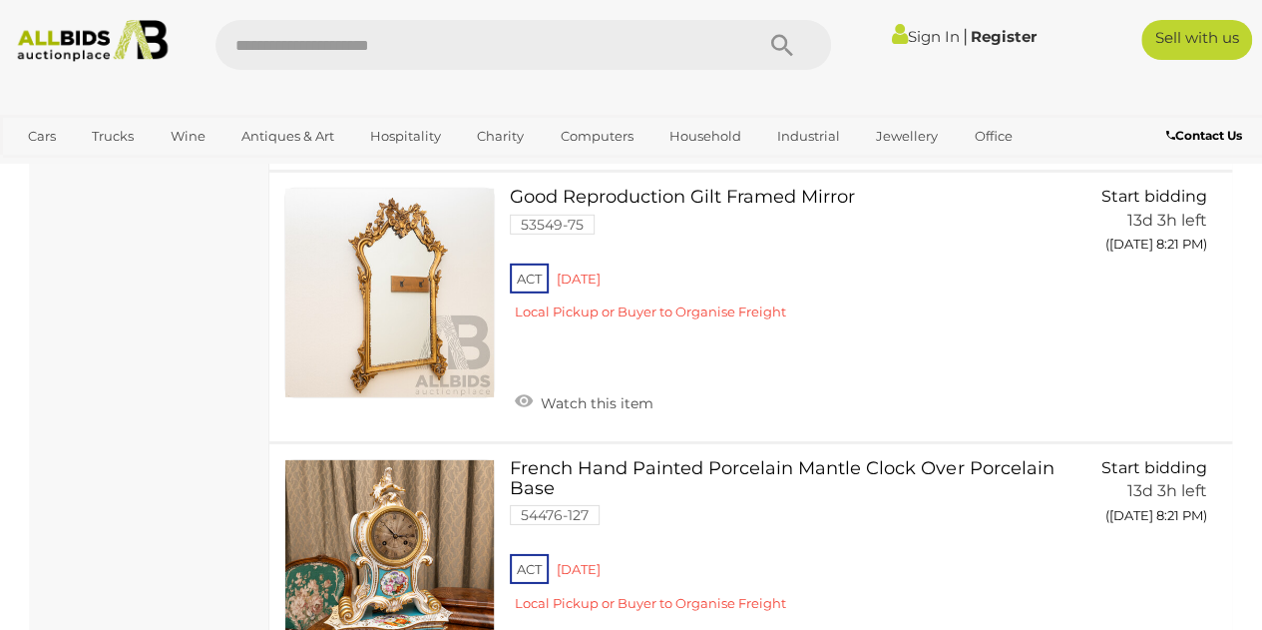
scroll to position [14319, 0]
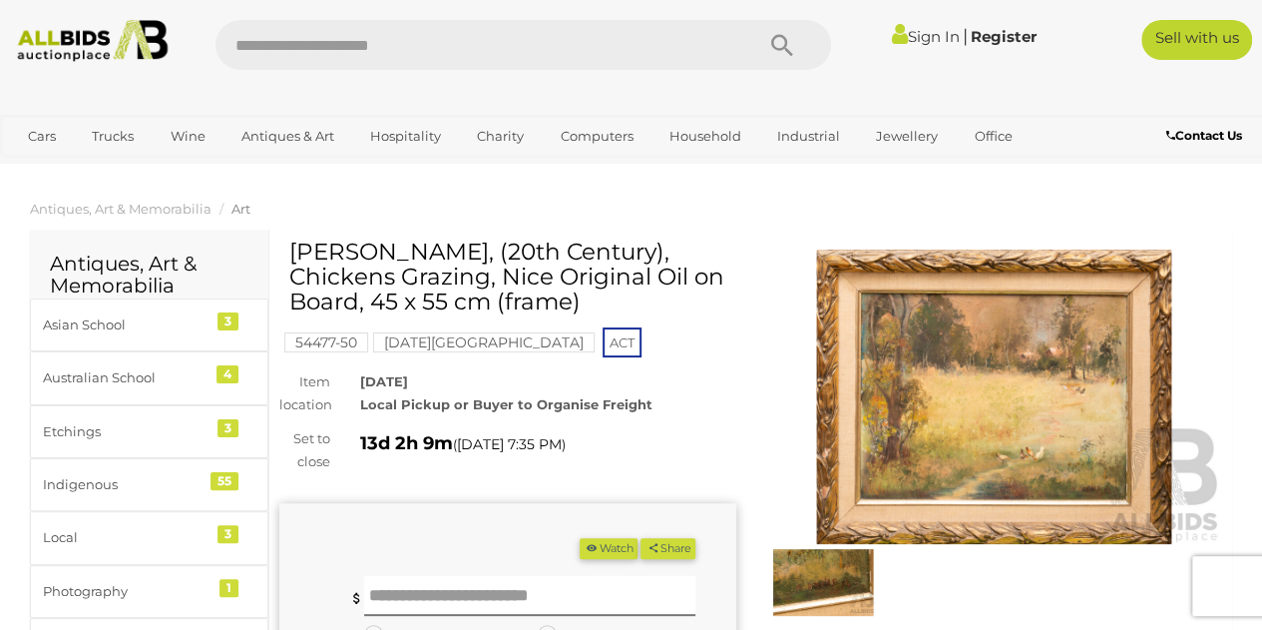
click at [1007, 448] on img at bounding box center [994, 397] width 457 height 294
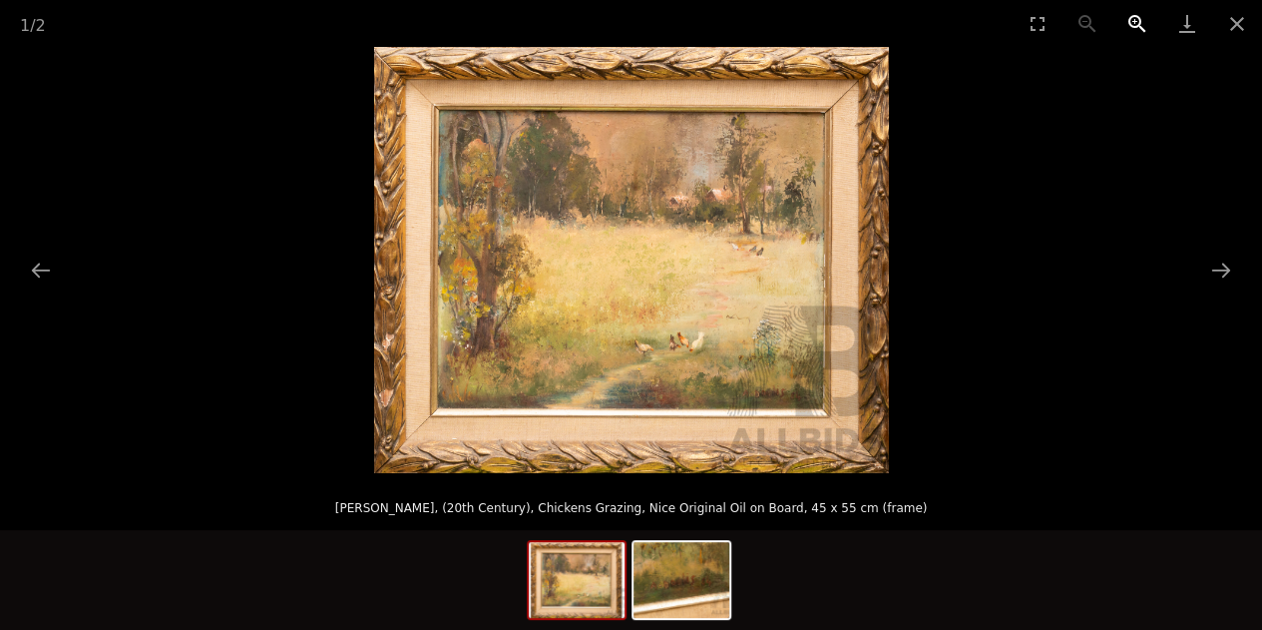
click at [1134, 23] on button "Zoom in" at bounding box center [1138, 23] width 50 height 47
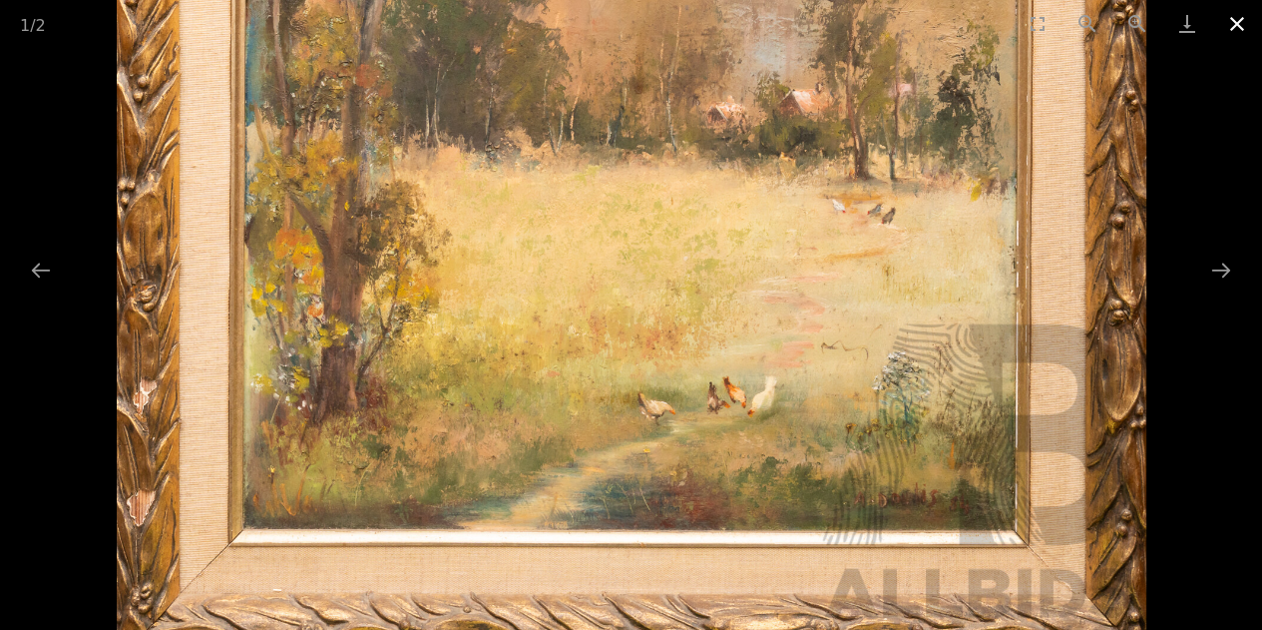
click at [1239, 20] on button "Close gallery" at bounding box center [1238, 23] width 50 height 47
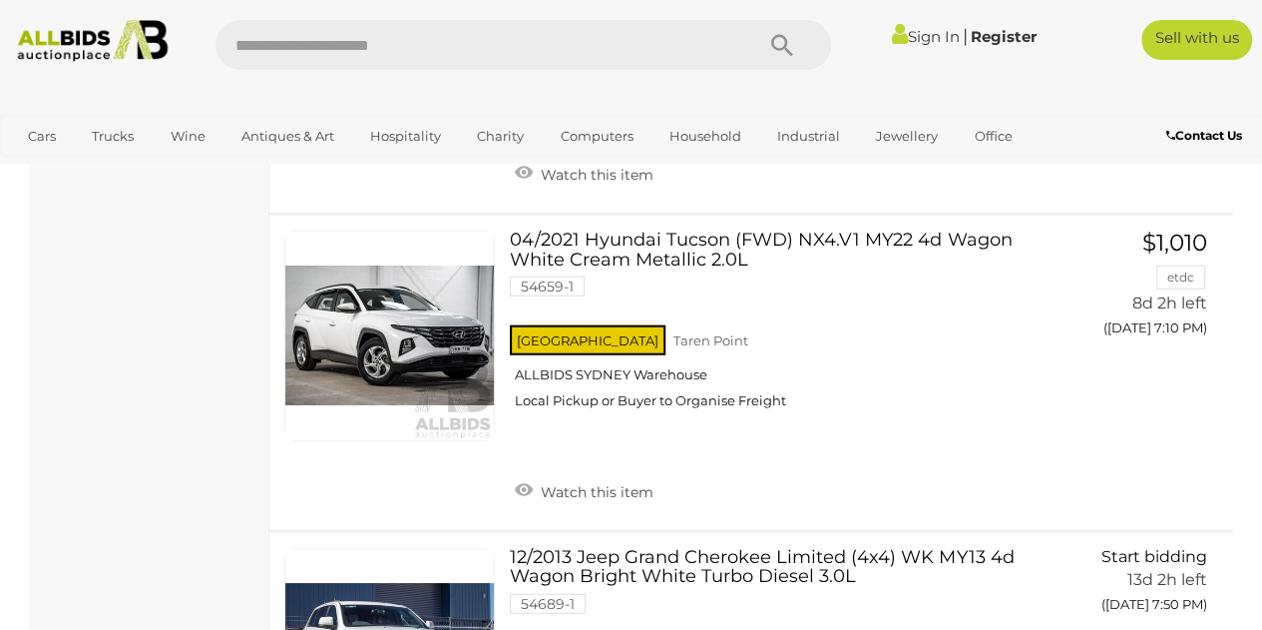
scroll to position [13712, 0]
